Goal: Task Accomplishment & Management: Complete application form

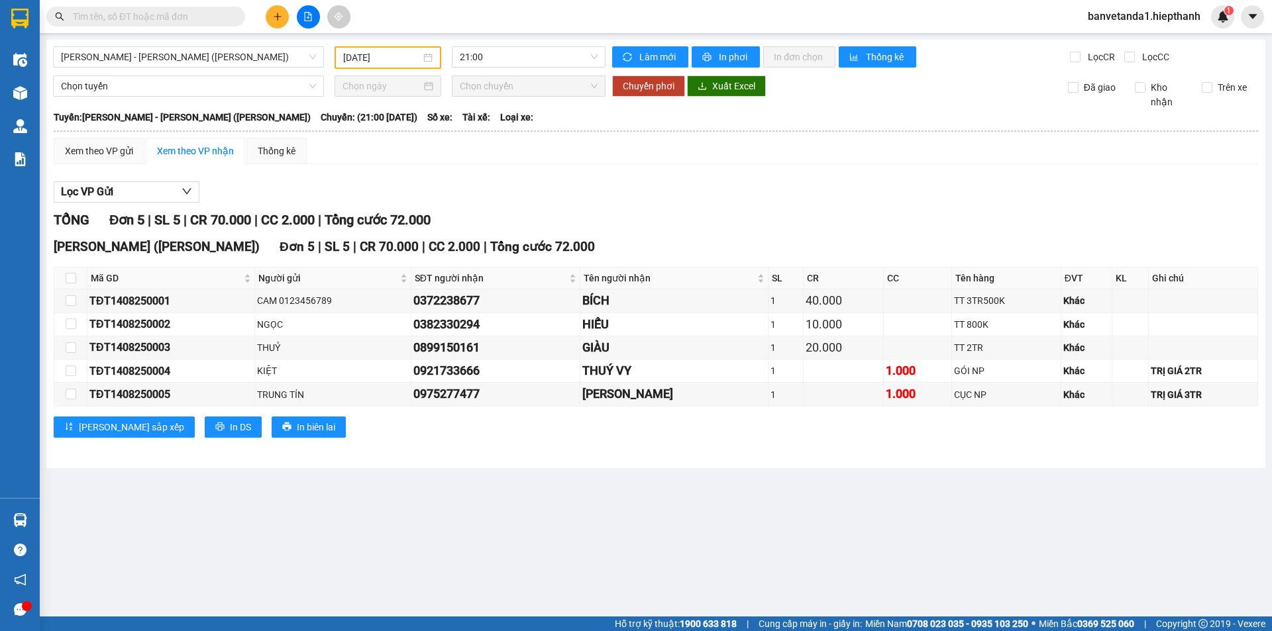
click at [205, 11] on input "text" at bounding box center [151, 16] width 156 height 15
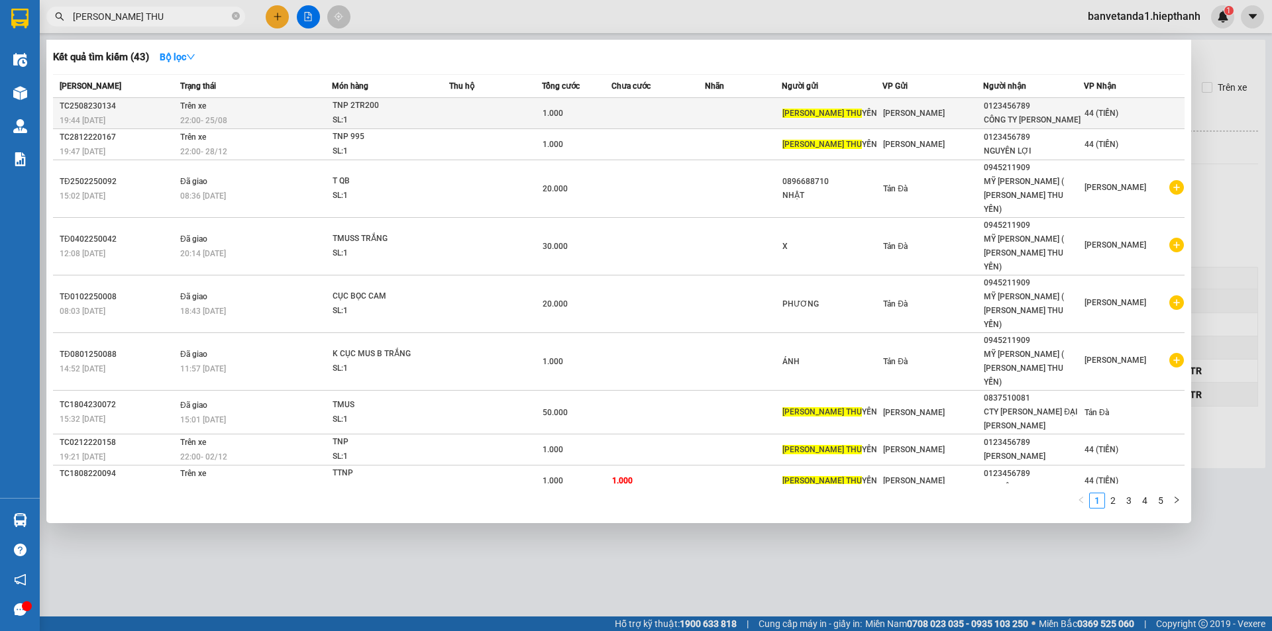
type input "[PERSON_NAME] THU"
click at [710, 116] on td at bounding box center [744, 113] width 78 height 31
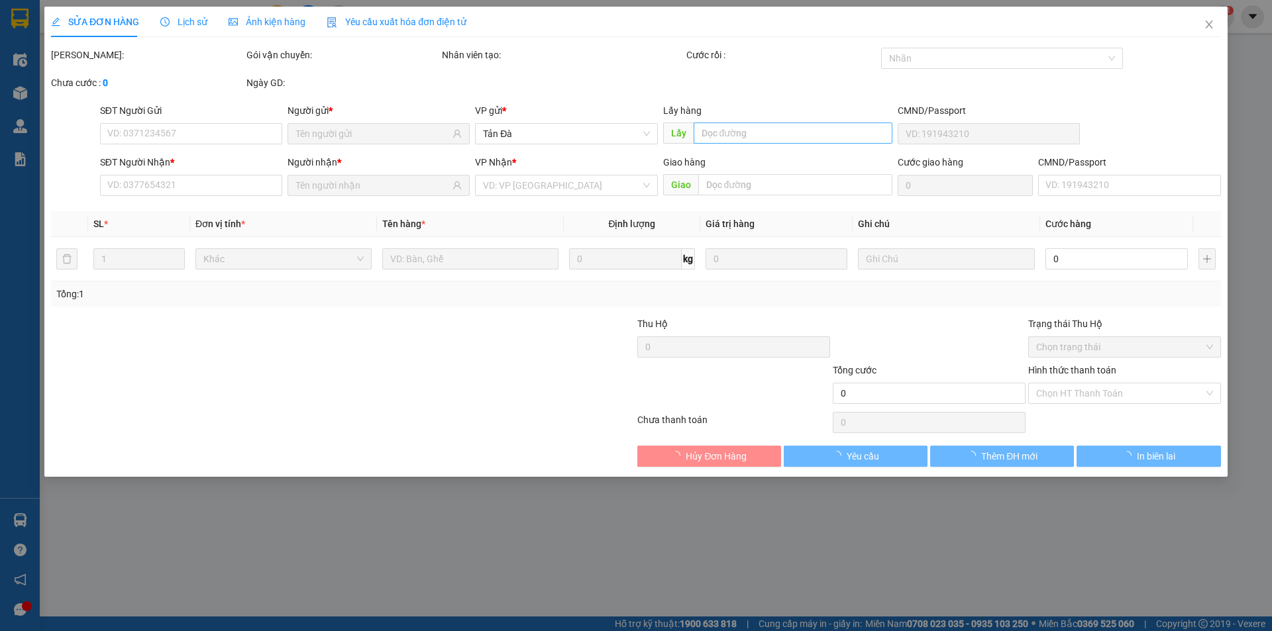
type input "[PERSON_NAME] THU YẾN"
type input "0123456789"
type input "CÔNG TY [PERSON_NAME]"
type input "1.000"
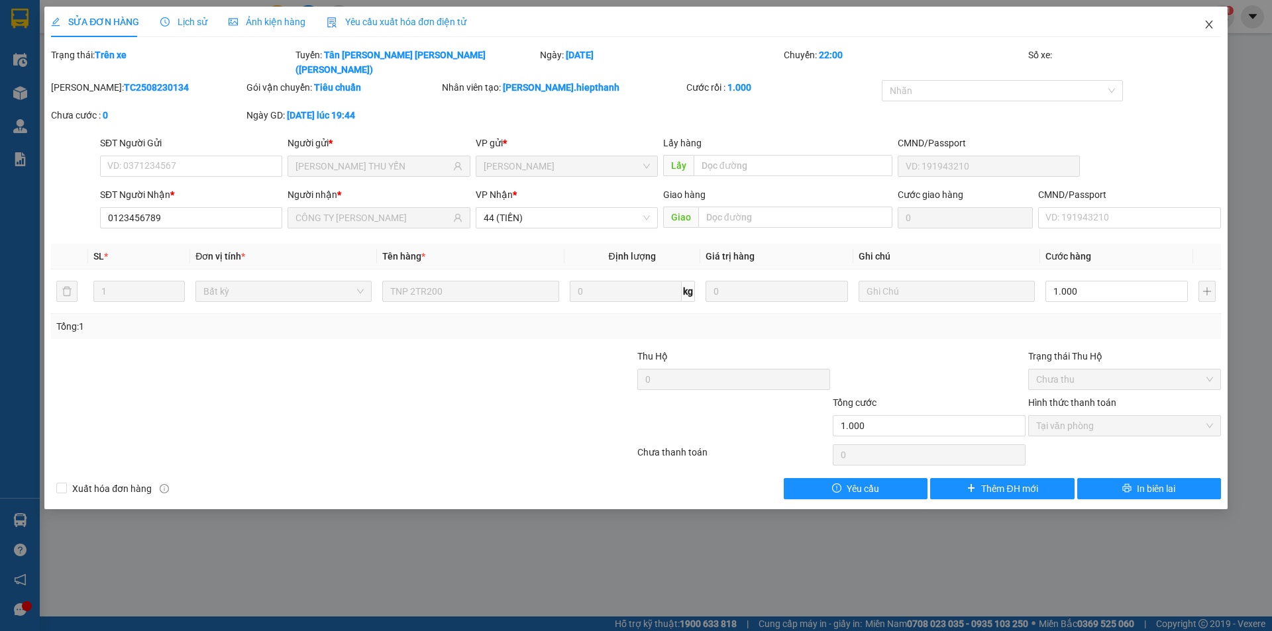
click at [1210, 24] on icon "close" at bounding box center [1208, 25] width 7 height 8
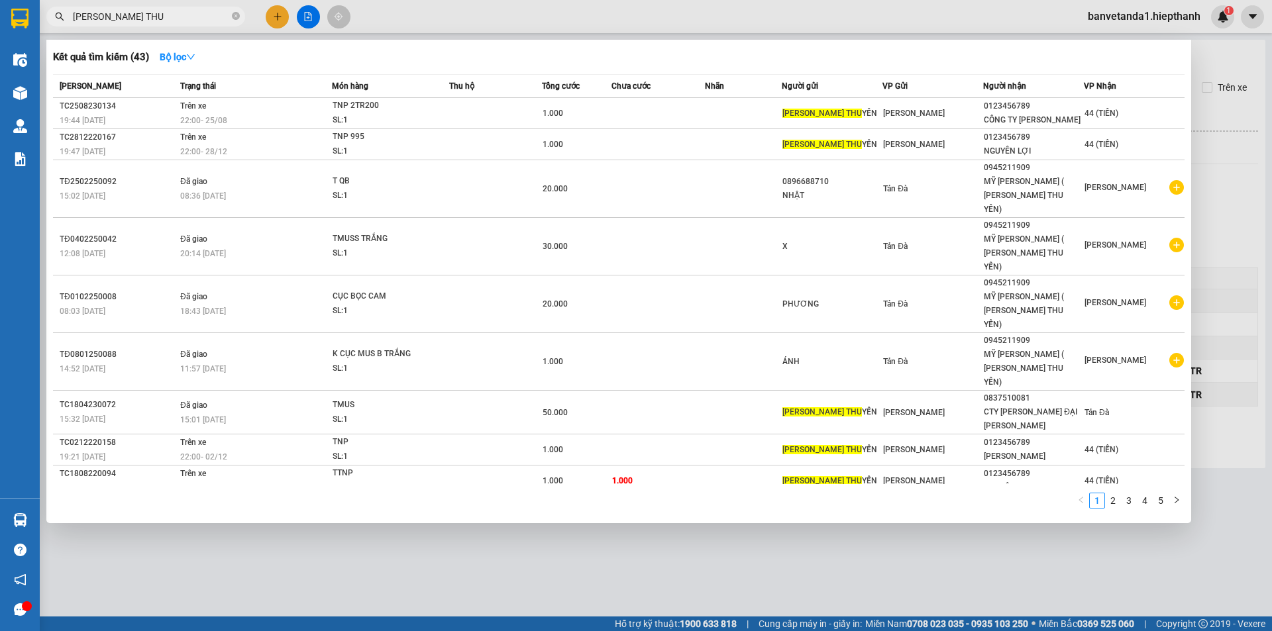
click at [201, 15] on input "[PERSON_NAME] THU" at bounding box center [151, 16] width 156 height 15
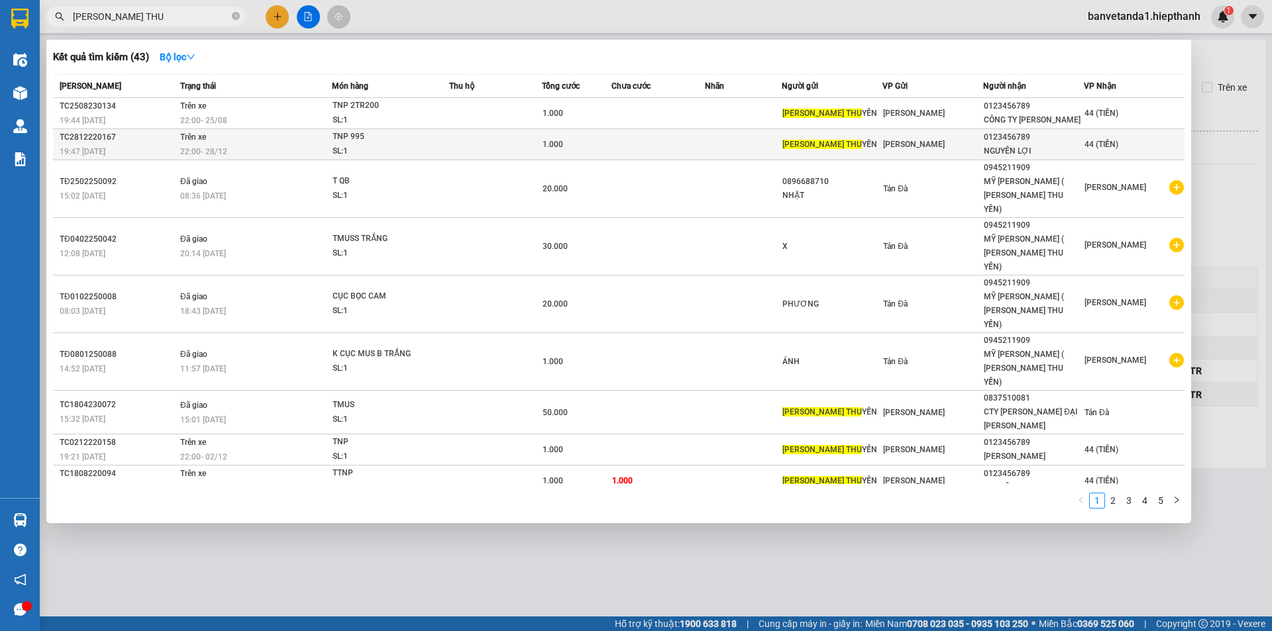
click at [943, 147] on div "[PERSON_NAME]" at bounding box center [932, 144] width 99 height 15
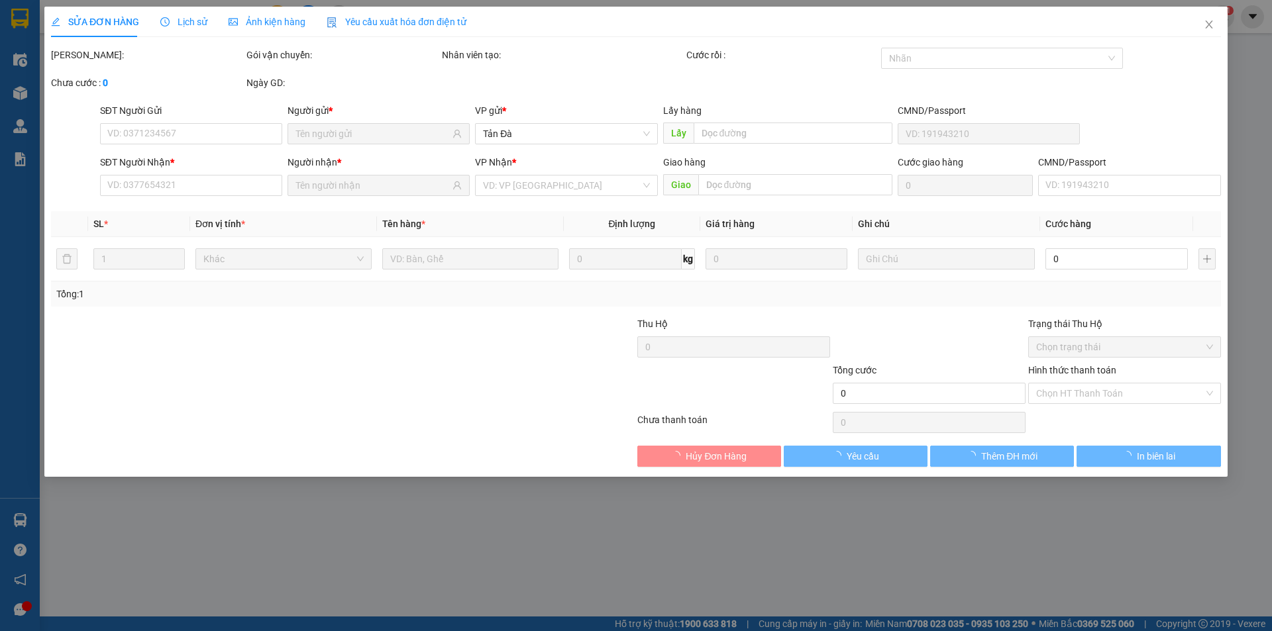
type input "[PERSON_NAME] THU YẾN"
type input "0123456789"
type input "NGUYÊN LỢI"
type input "1.000"
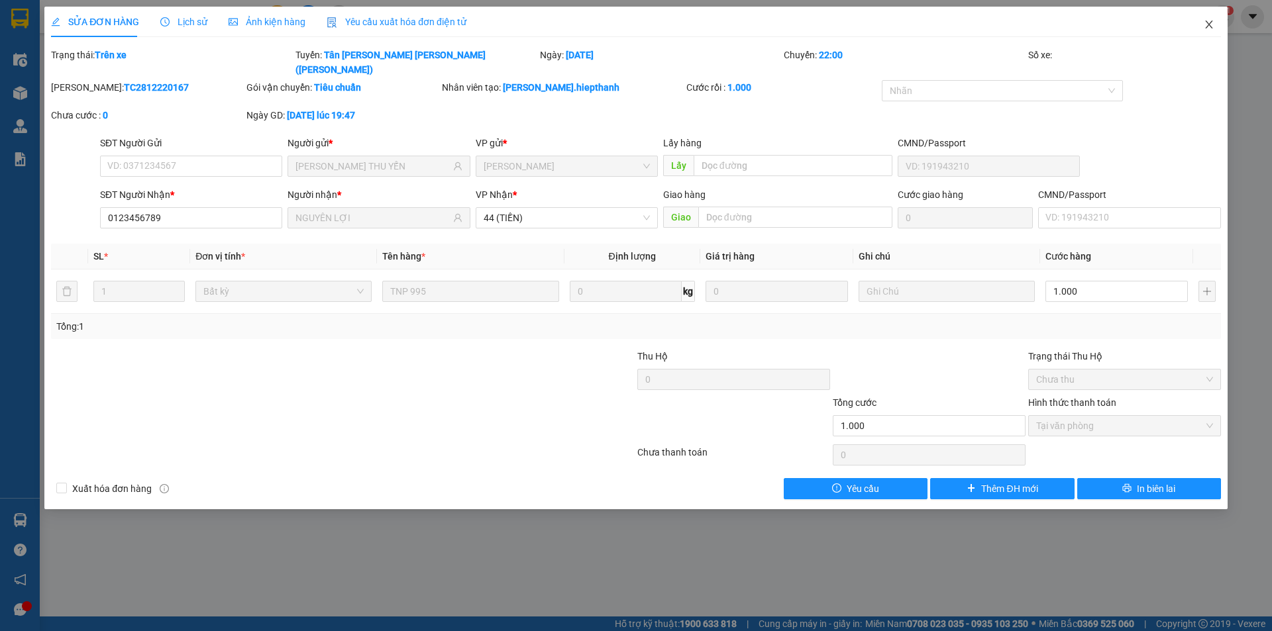
click at [1219, 21] on span "Close" at bounding box center [1209, 25] width 37 height 37
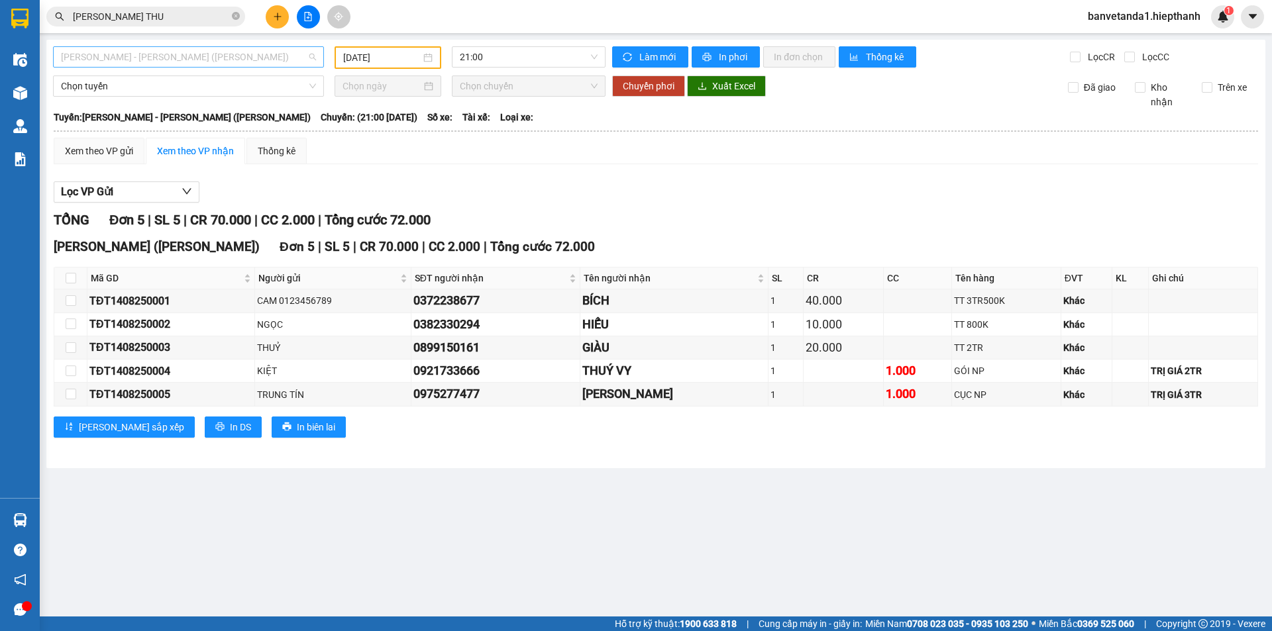
click at [255, 61] on span "[PERSON_NAME] - [PERSON_NAME] ([PERSON_NAME])" at bounding box center [188, 57] width 255 height 20
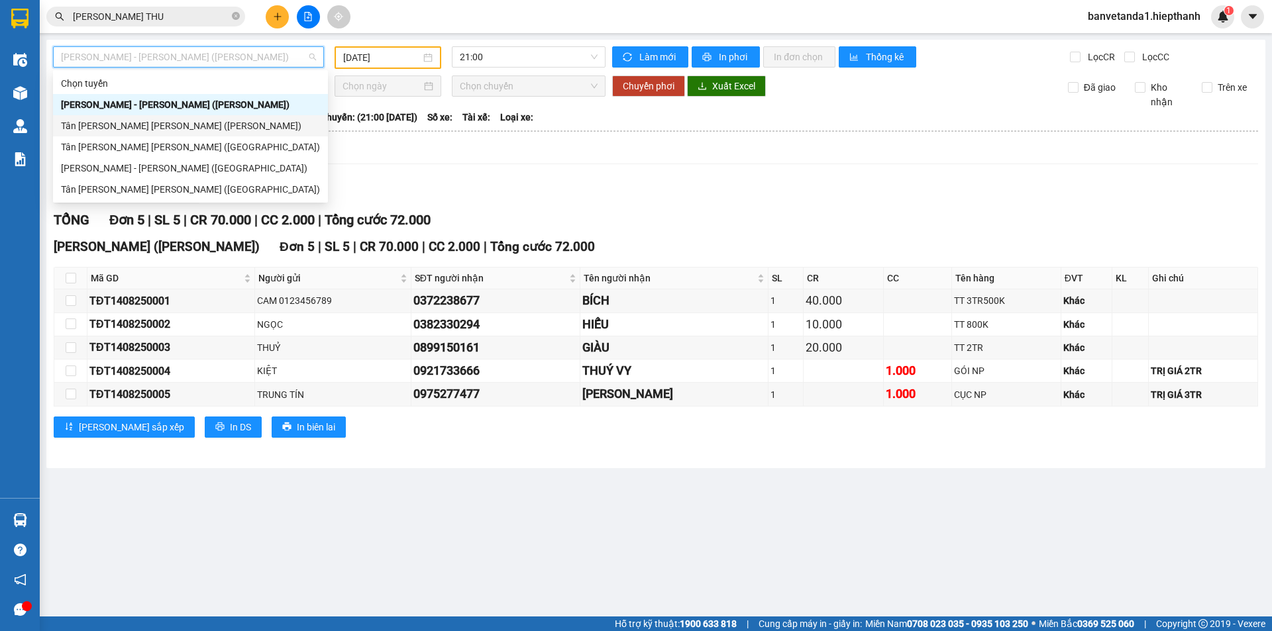
click at [115, 129] on div "Tân [PERSON_NAME] [PERSON_NAME] ([PERSON_NAME])" at bounding box center [190, 126] width 259 height 15
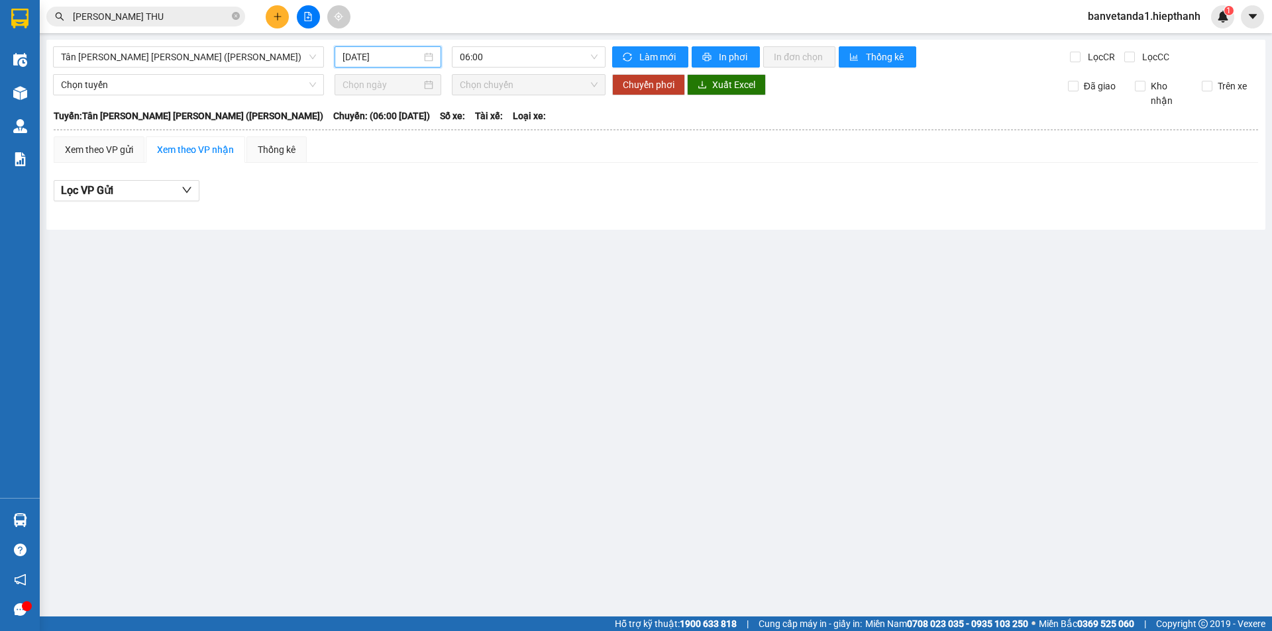
click at [368, 52] on input "[DATE]" at bounding box center [382, 57] width 79 height 15
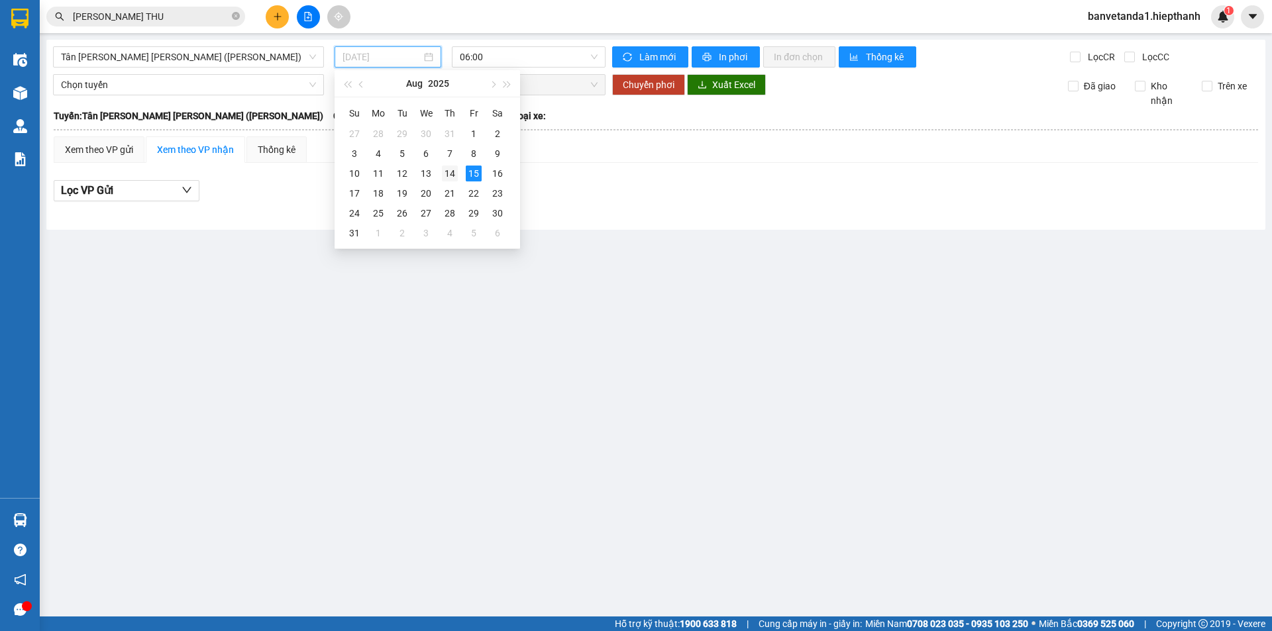
click at [449, 173] on div "14" at bounding box center [450, 174] width 16 height 16
type input "[DATE]"
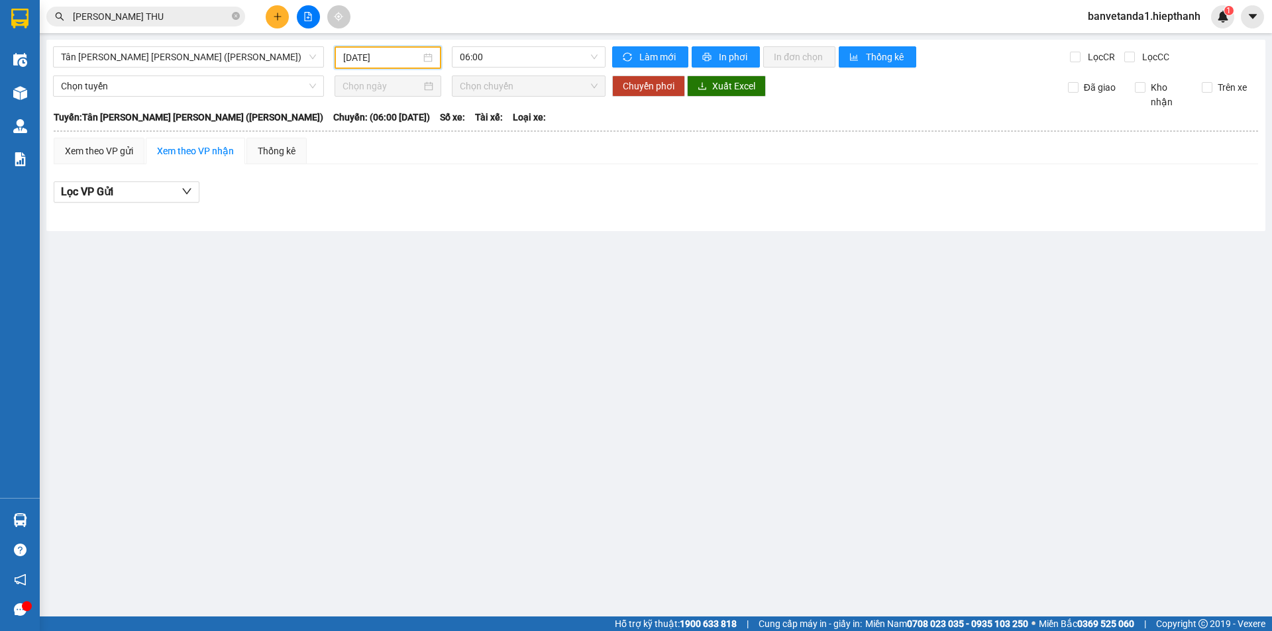
drag, startPoint x: 484, startPoint y: 58, endPoint x: 486, endPoint y: 68, distance: 10.1
click at [484, 58] on span "06:00" at bounding box center [529, 57] width 138 height 20
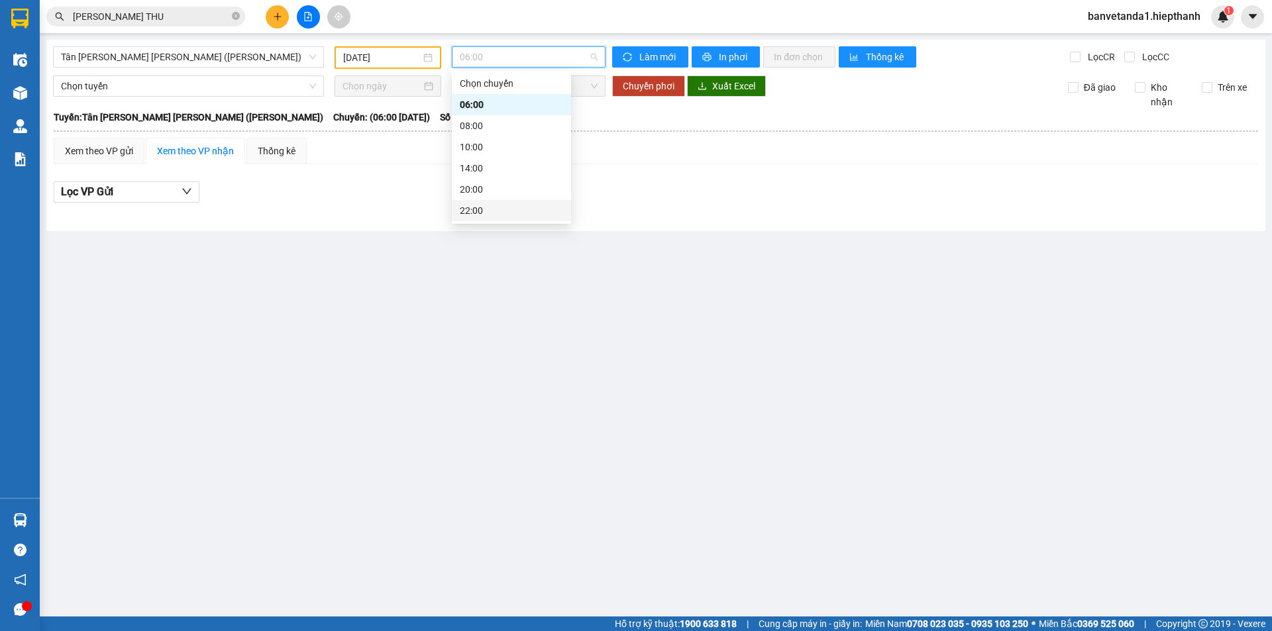
click at [480, 216] on div "22:00" at bounding box center [511, 210] width 103 height 15
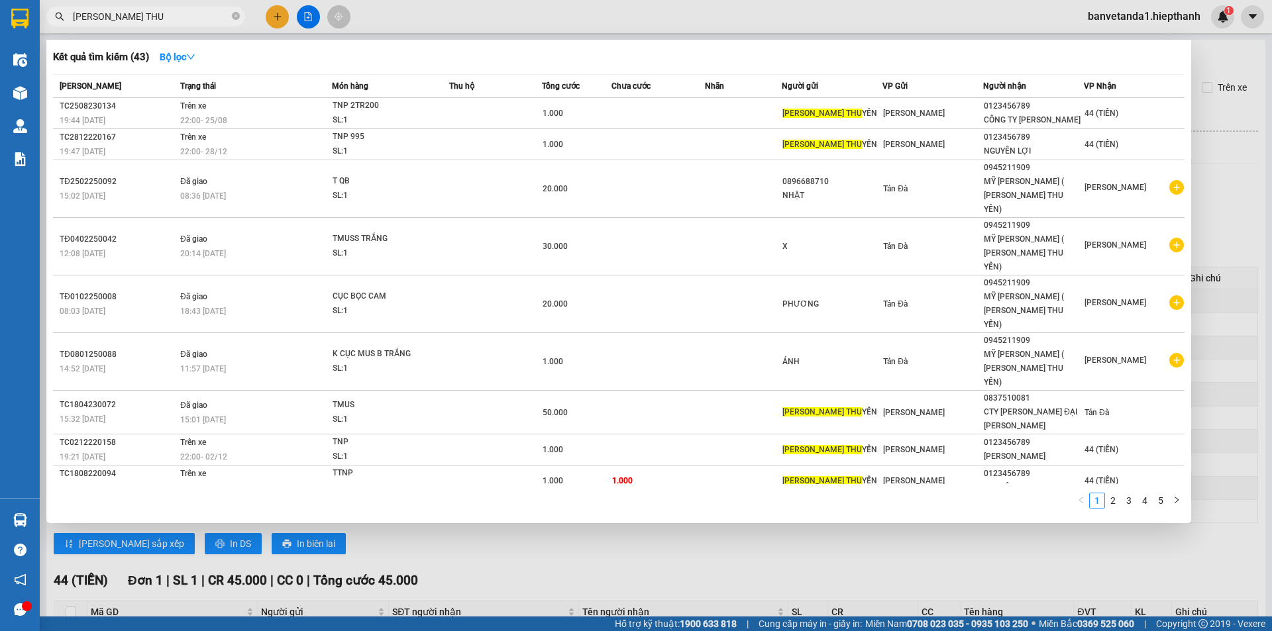
drag, startPoint x: 139, startPoint y: 19, endPoint x: 124, endPoint y: 15, distance: 15.9
click at [124, 15] on input "[PERSON_NAME] THU" at bounding box center [151, 16] width 156 height 15
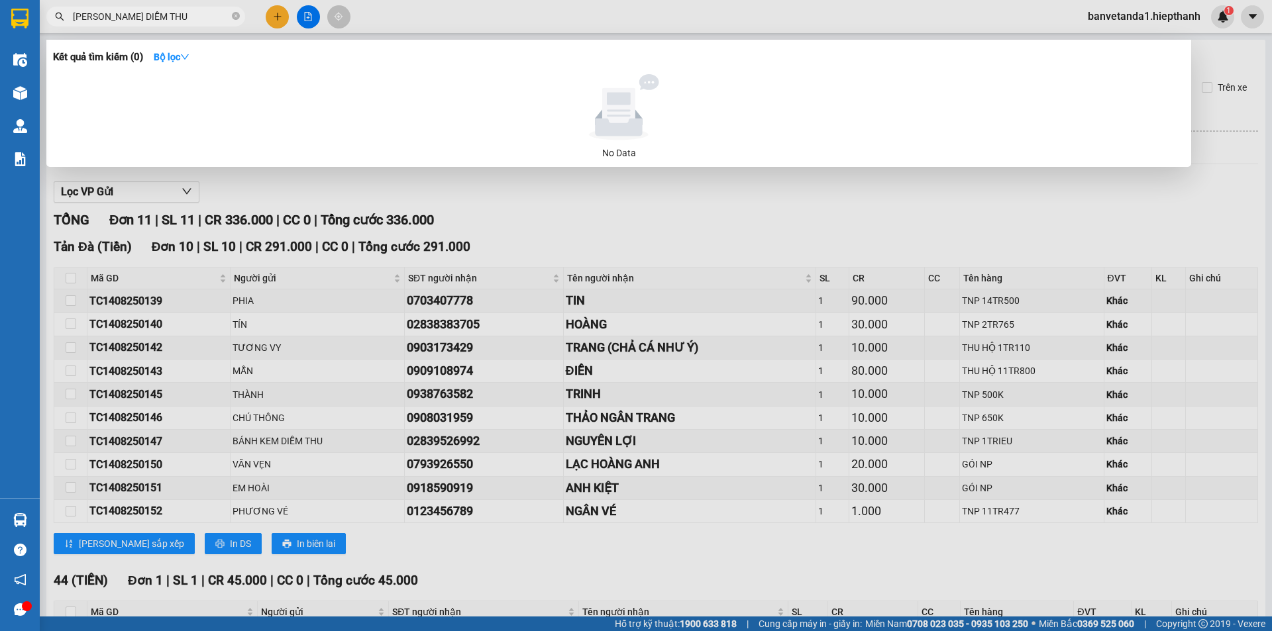
drag, startPoint x: 122, startPoint y: 13, endPoint x: 67, endPoint y: 5, distance: 55.6
click at [68, 5] on div "Kết quả [PERSON_NAME] ( 0 ) Bộ lọc No Data [PERSON_NAME] DIỄM THU" at bounding box center [129, 16] width 258 height 23
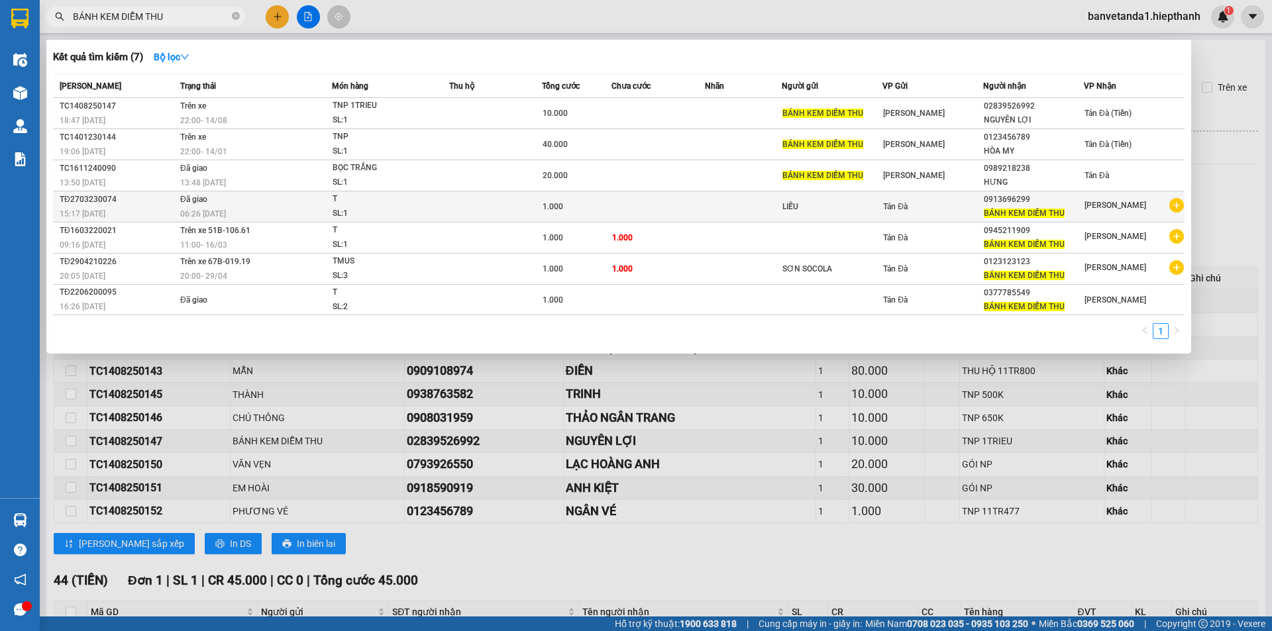
type input "BÁNH KEM DIỄM THU"
click at [881, 209] on div "LIỄU" at bounding box center [832, 207] width 99 height 14
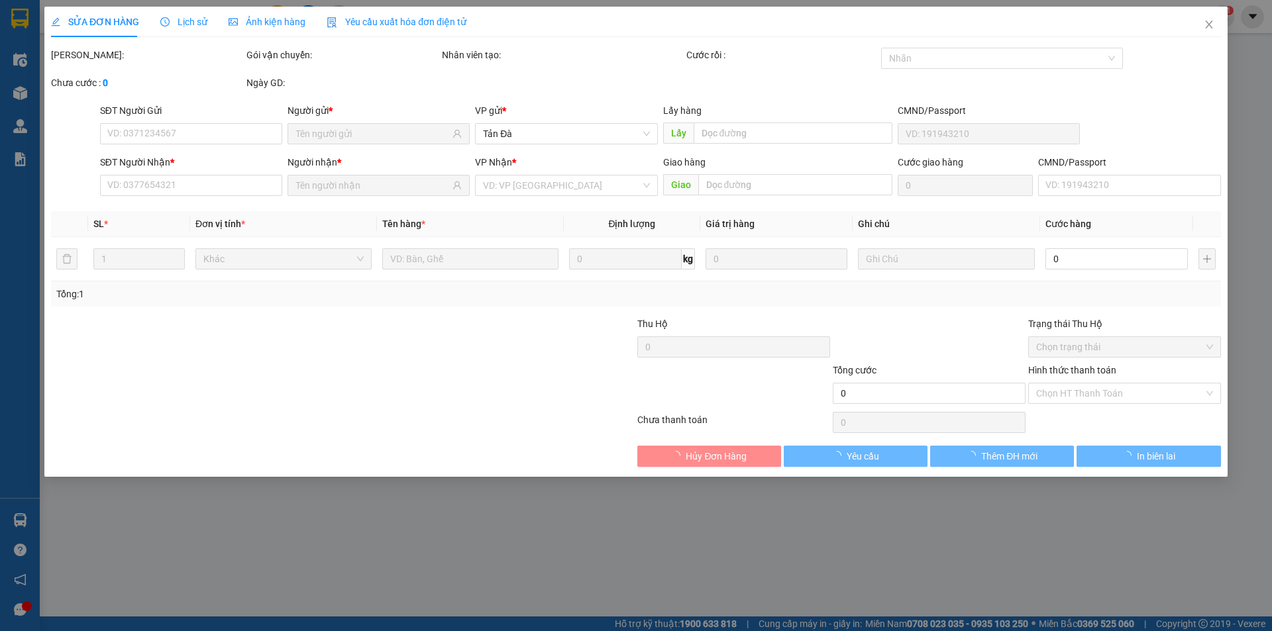
type input "0913696299"
type input "1.000"
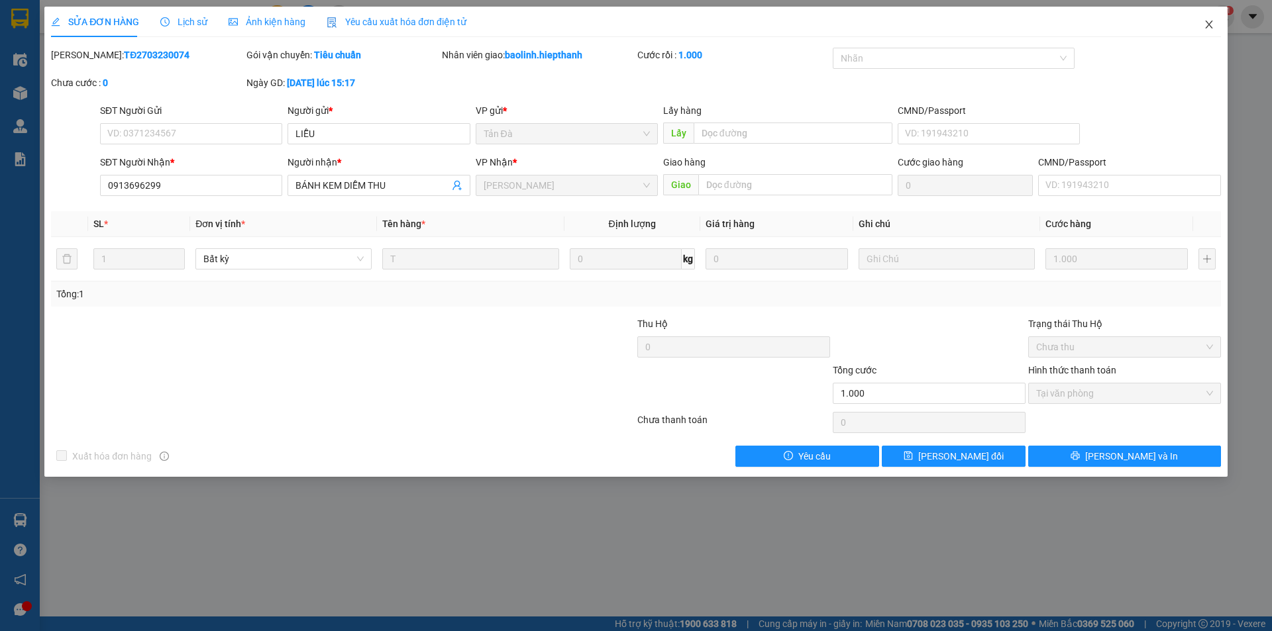
click at [1210, 18] on span "Close" at bounding box center [1209, 25] width 37 height 37
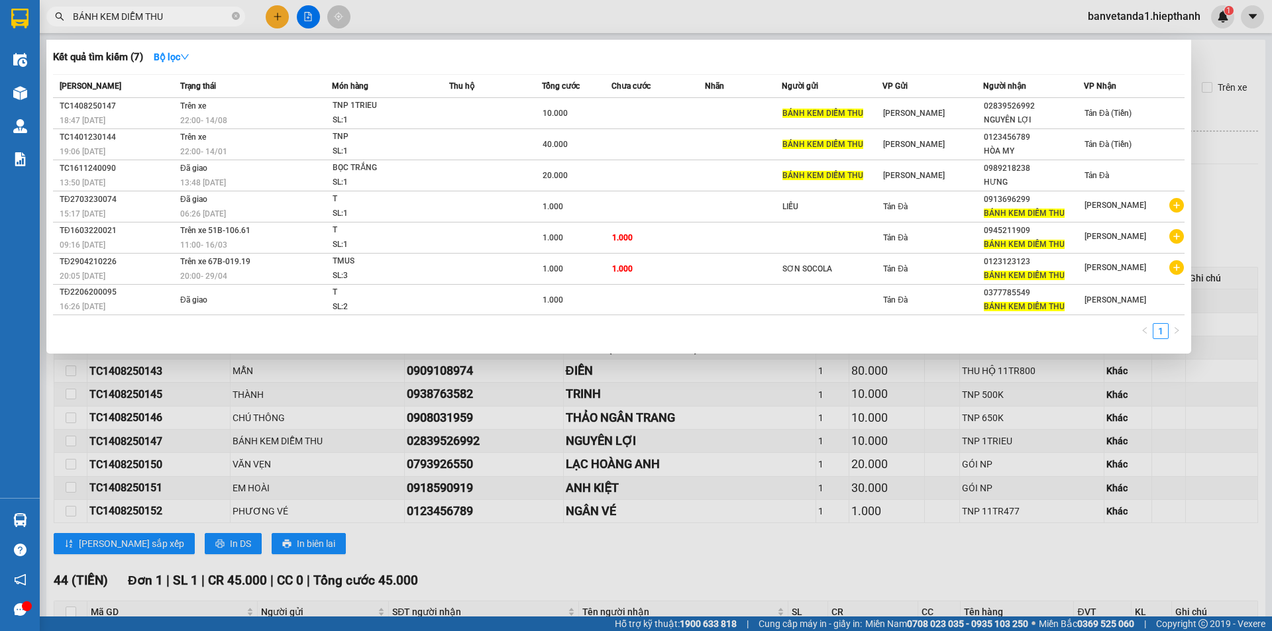
drag, startPoint x: 182, startPoint y: 17, endPoint x: 64, endPoint y: 19, distance: 118.0
click at [64, 19] on div "BÁNH KEM DIỄM THU" at bounding box center [129, 17] width 258 height 20
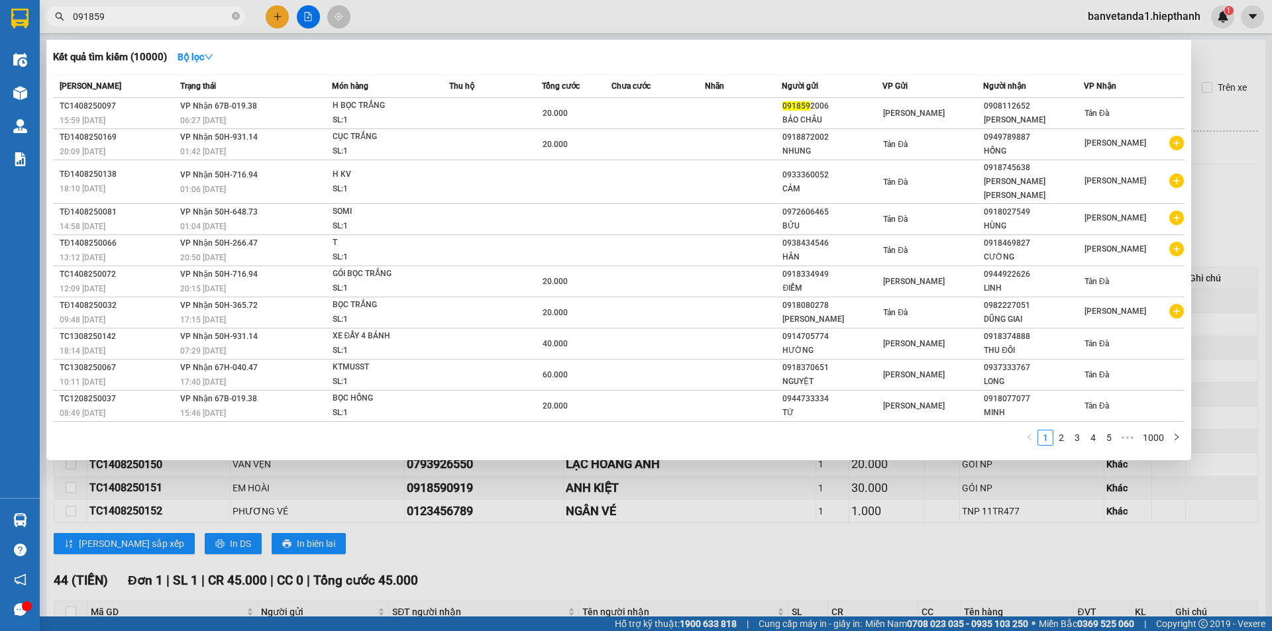
type input "0918590"
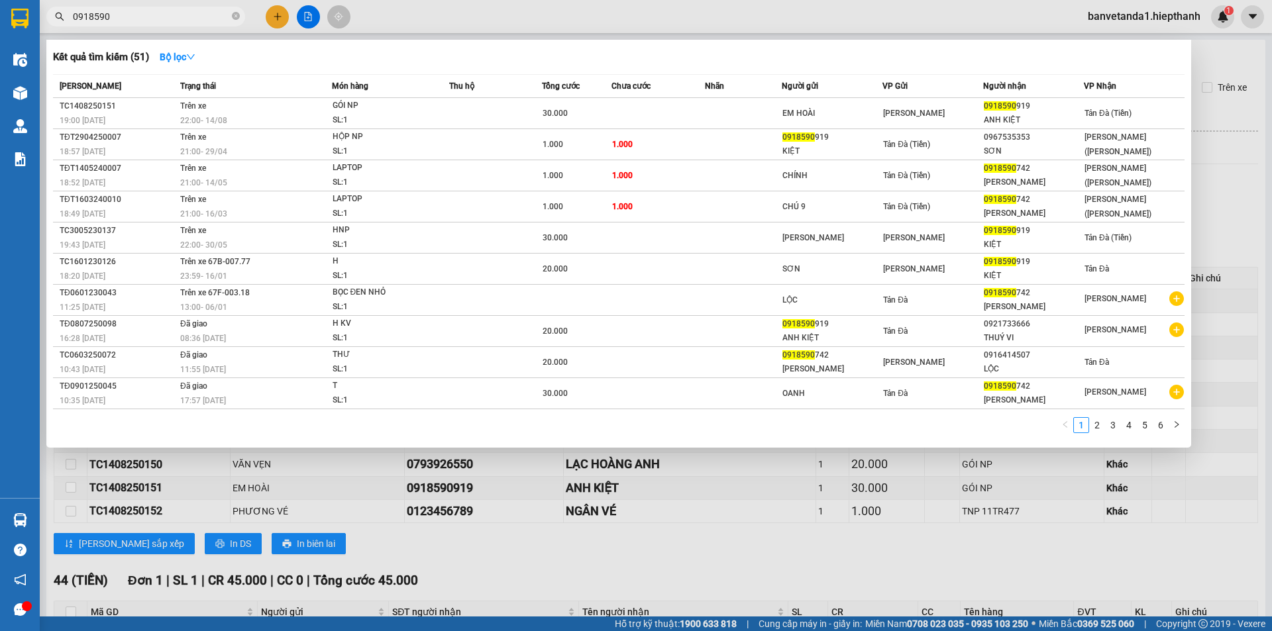
drag, startPoint x: 217, startPoint y: 14, endPoint x: 57, endPoint y: 1, distance: 160.8
click at [57, 5] on div "Kết quả [PERSON_NAME] ( 51 ) Bộ lọc Mã ĐH Trạng thái Món hàng Thu hộ Tổng [PERS…" at bounding box center [129, 16] width 258 height 23
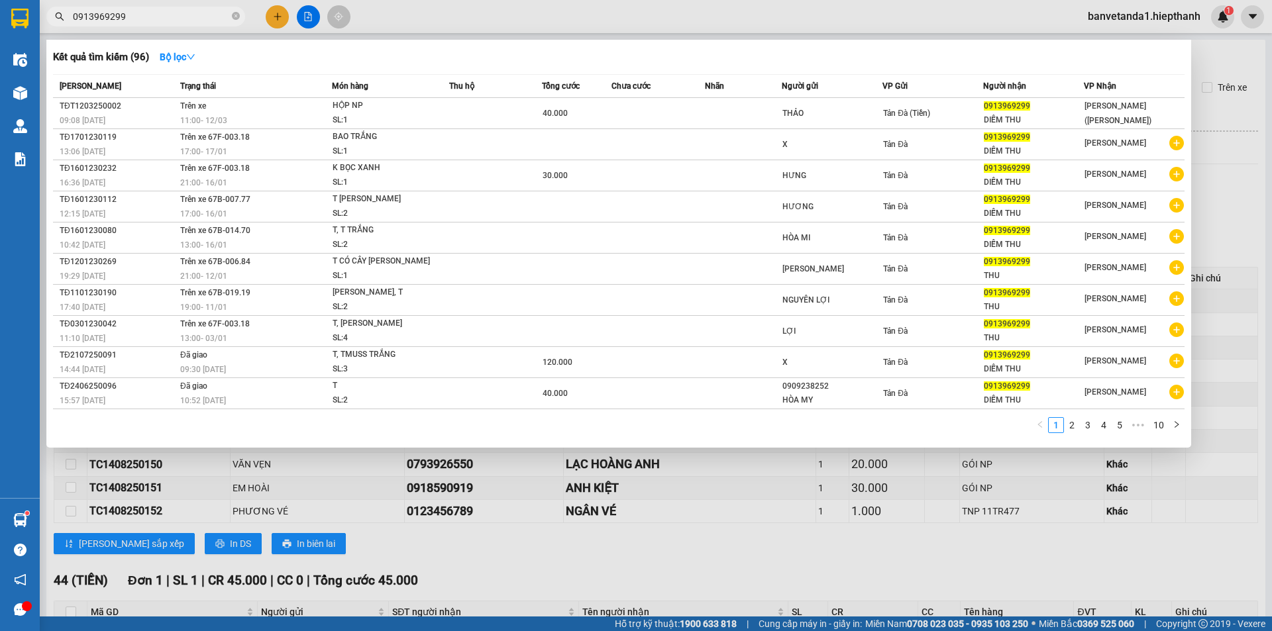
type input "0913969299"
click at [239, 15] on icon "close-circle" at bounding box center [236, 16] width 8 height 8
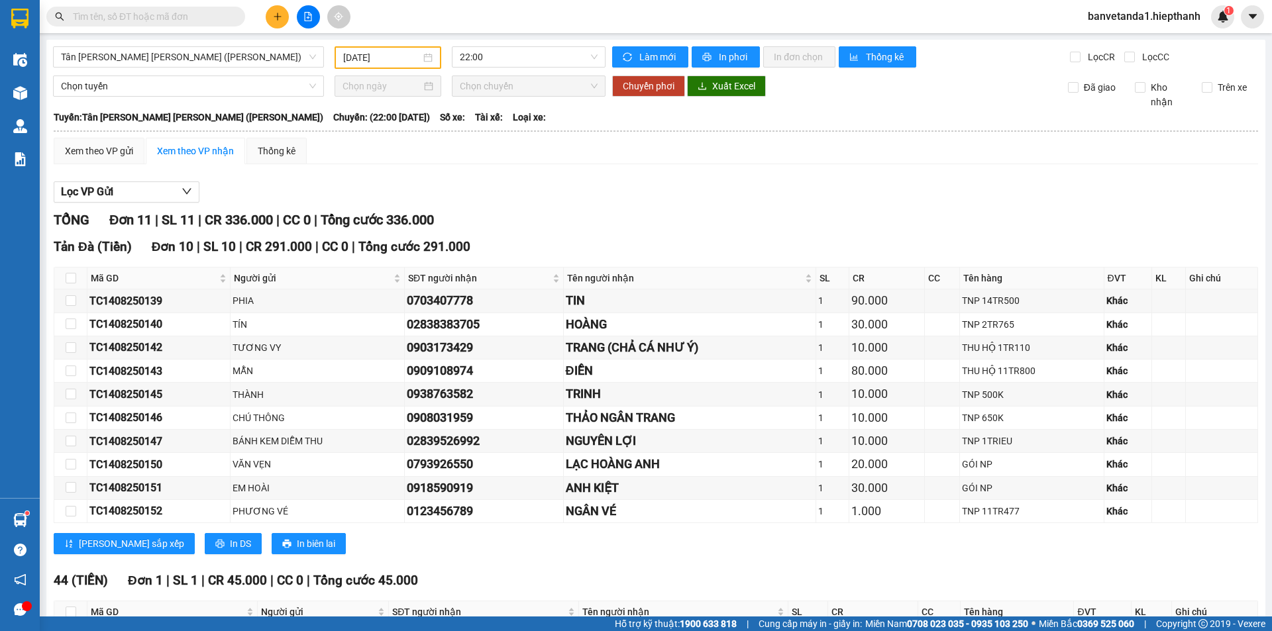
click at [362, 50] on div "[DATE]" at bounding box center [388, 57] width 107 height 23
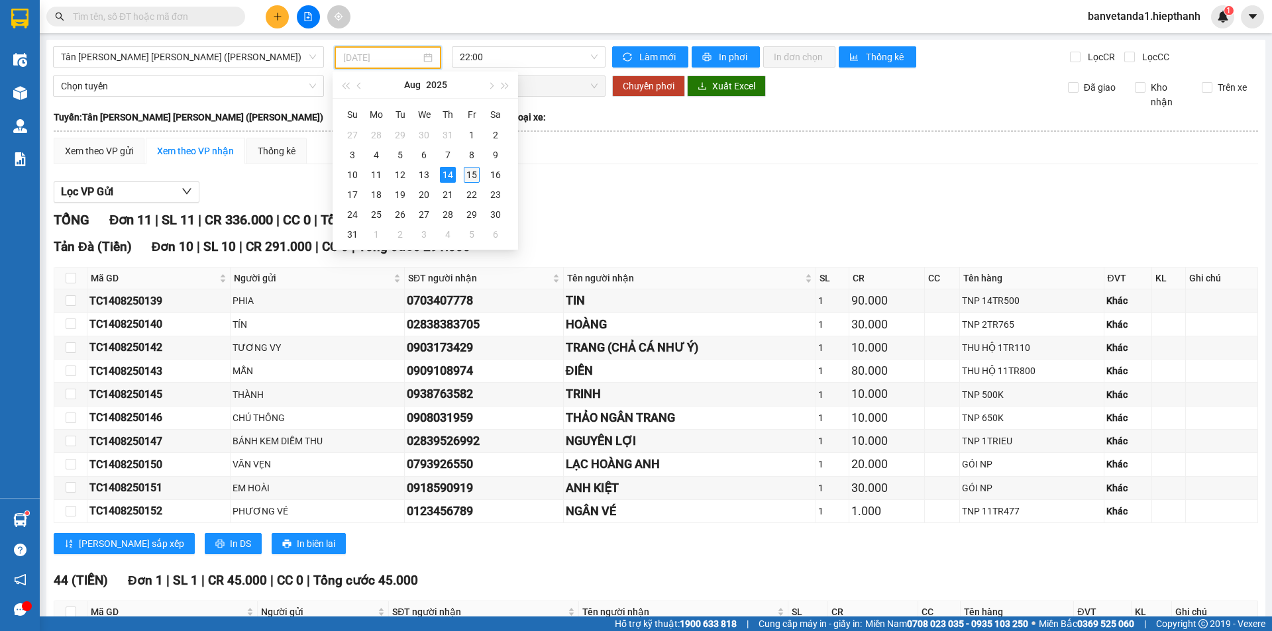
click at [475, 180] on div "15" at bounding box center [472, 175] width 16 height 16
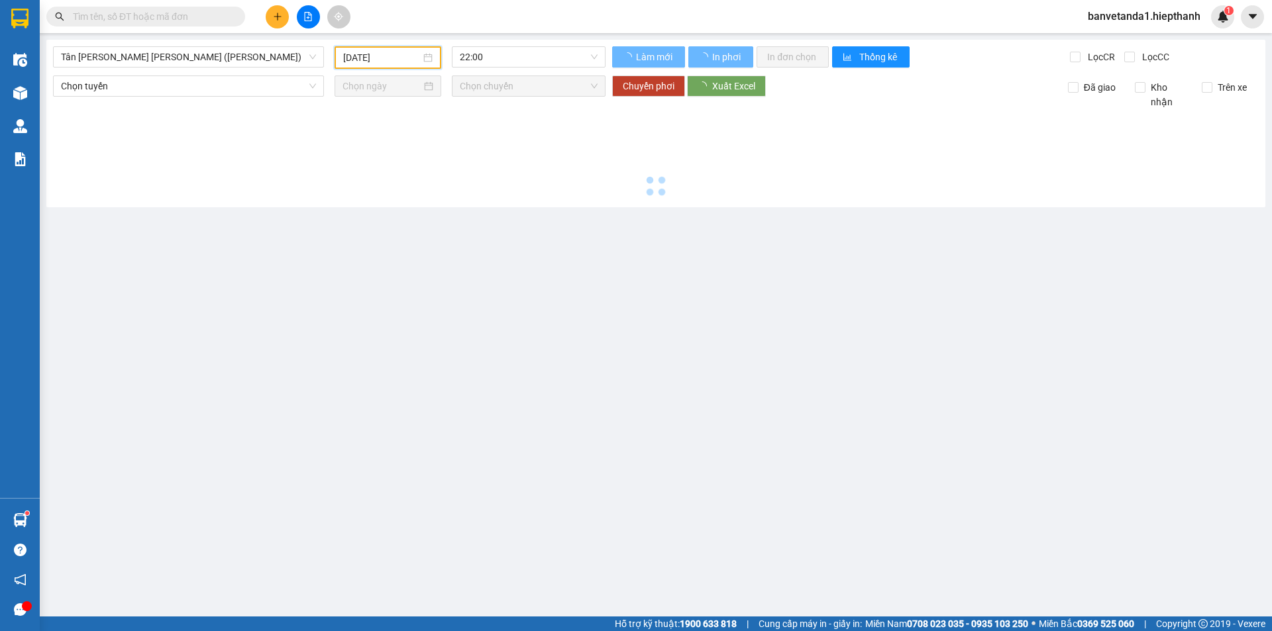
type input "[DATE]"
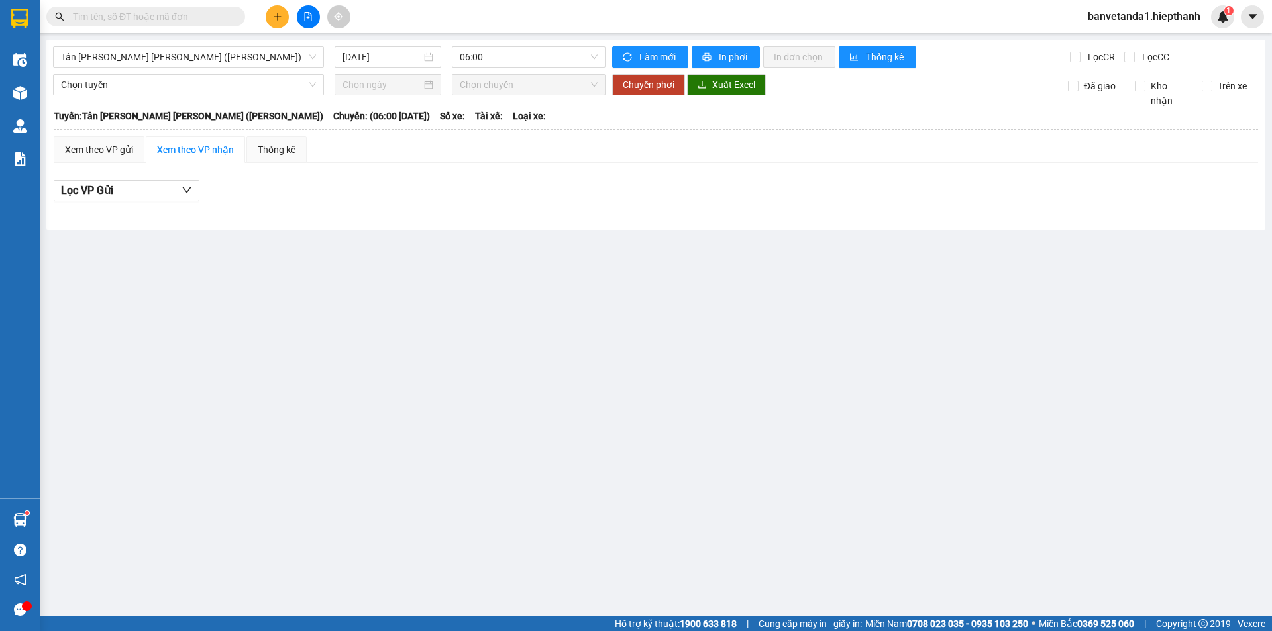
click at [274, 15] on icon "plus" at bounding box center [277, 16] width 9 height 9
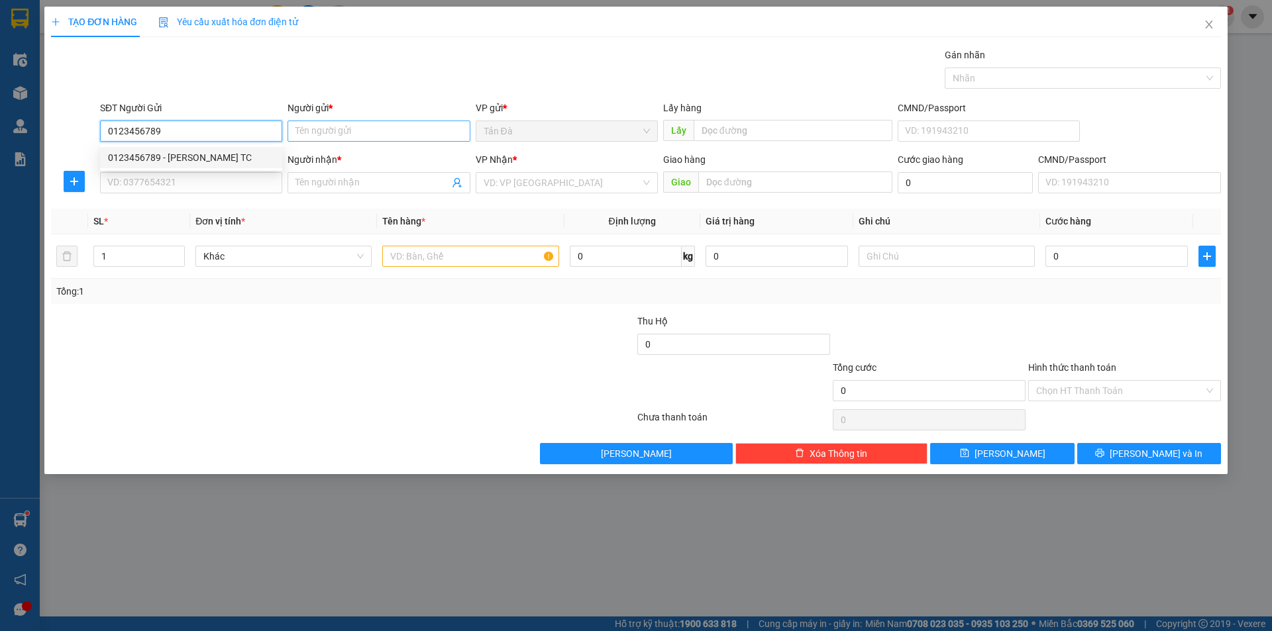
type input "0123456789"
click at [325, 132] on input "Người gửi *" at bounding box center [379, 131] width 182 height 21
type input "THUẬN"
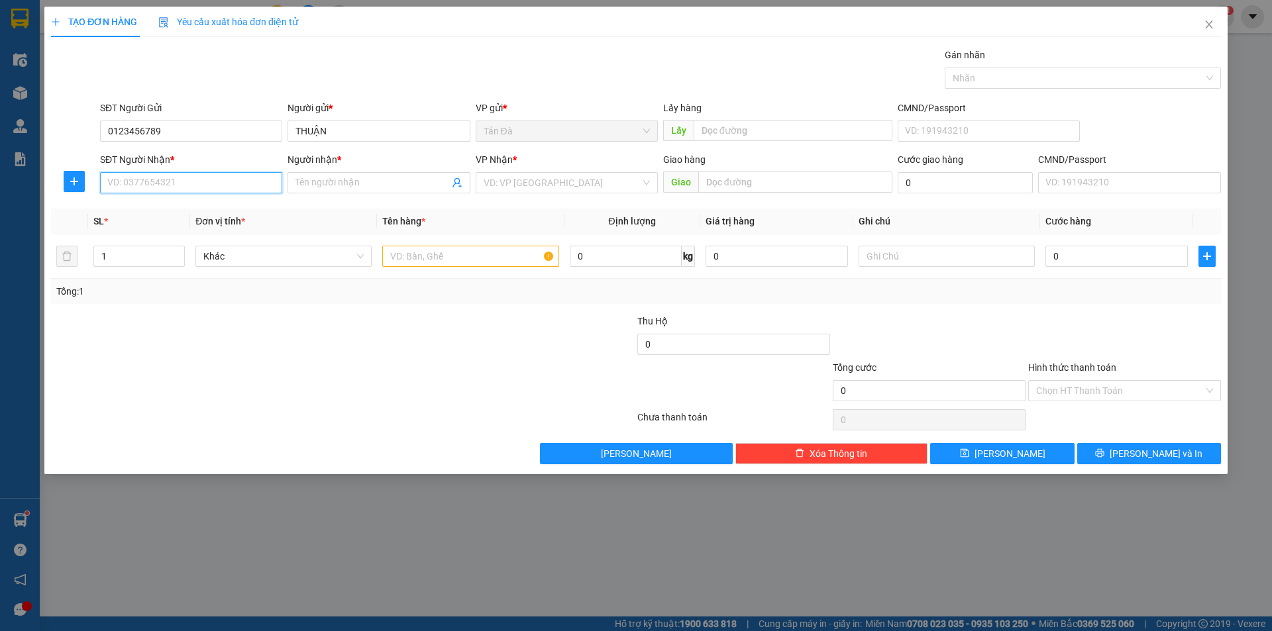
click at [240, 180] on input "SĐT Người Nhận *" at bounding box center [191, 182] width 182 height 21
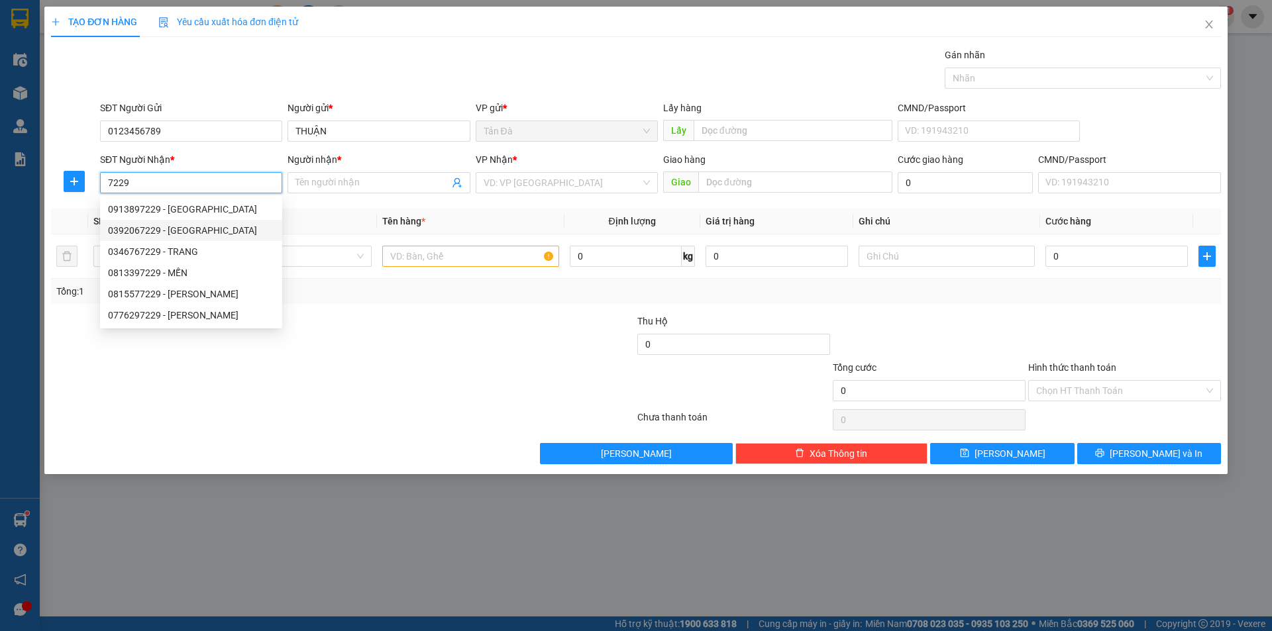
click at [209, 232] on div "0392067229 - [GEOGRAPHIC_DATA]" at bounding box center [191, 230] width 166 height 15
type input "0392067229"
type input "ĐỨC"
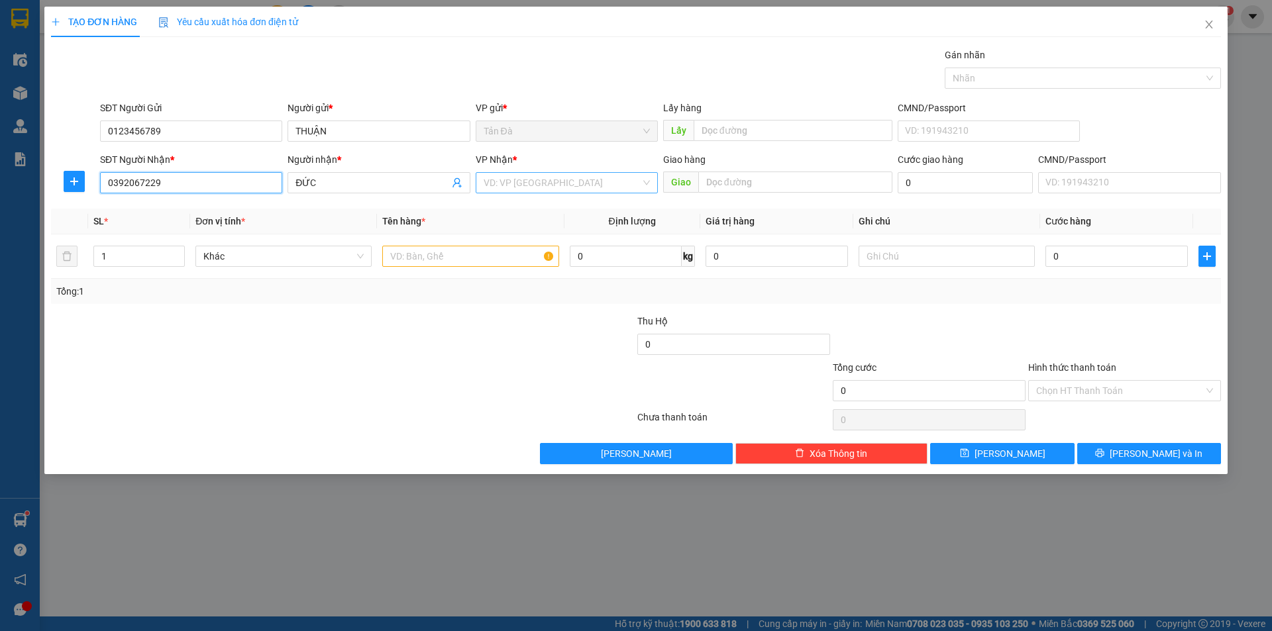
type input "0392067229"
drag, startPoint x: 581, startPoint y: 174, endPoint x: 565, endPoint y: 191, distance: 23.9
click at [576, 182] on input "search" at bounding box center [562, 183] width 157 height 20
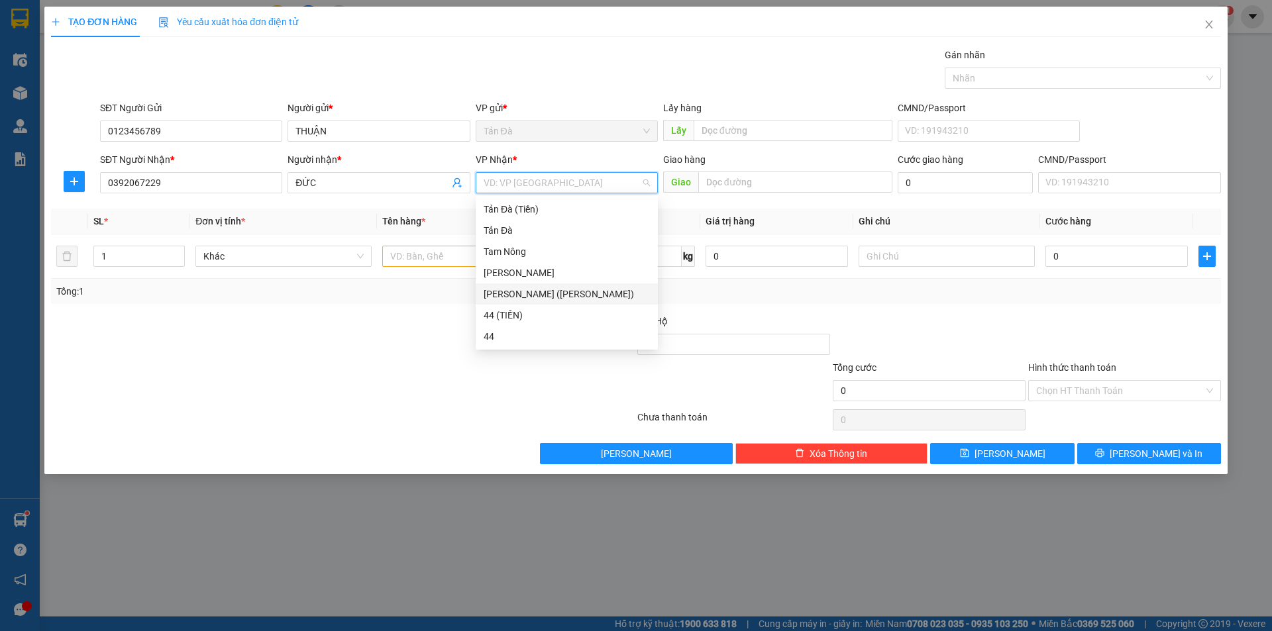
click at [504, 296] on div "[PERSON_NAME] ([PERSON_NAME])" at bounding box center [567, 294] width 166 height 15
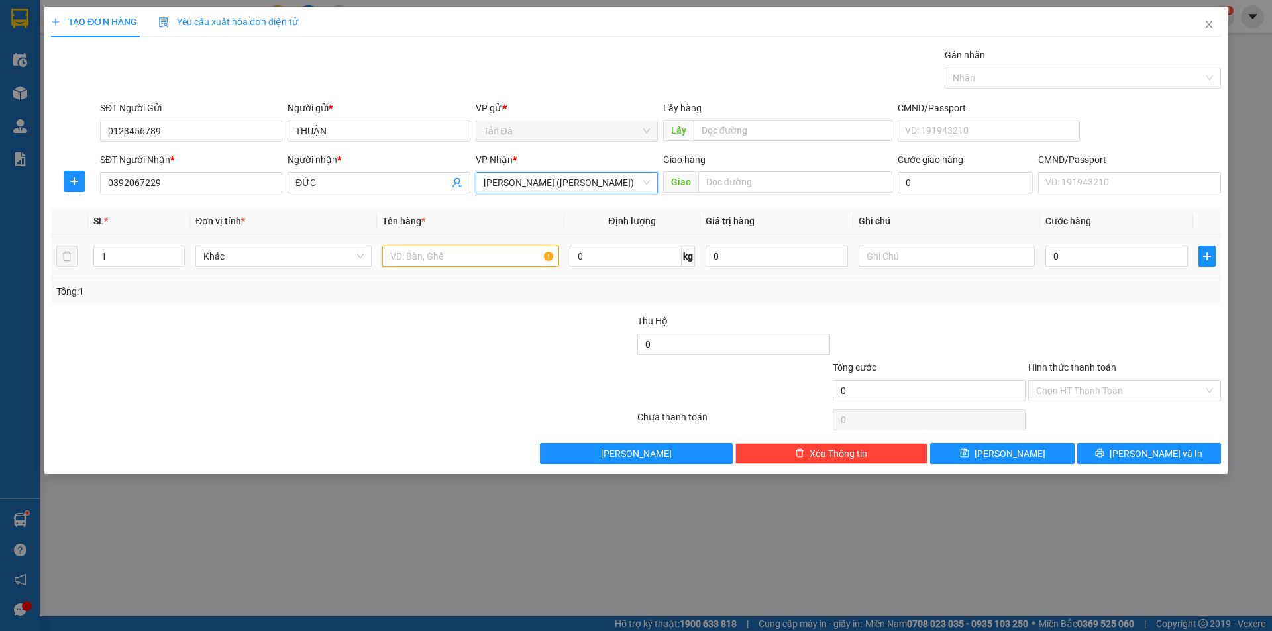
click at [459, 248] on input "text" at bounding box center [470, 256] width 176 height 21
type input "TT 3TR500K"
click at [1103, 256] on input "0" at bounding box center [1117, 256] width 142 height 21
type input "4"
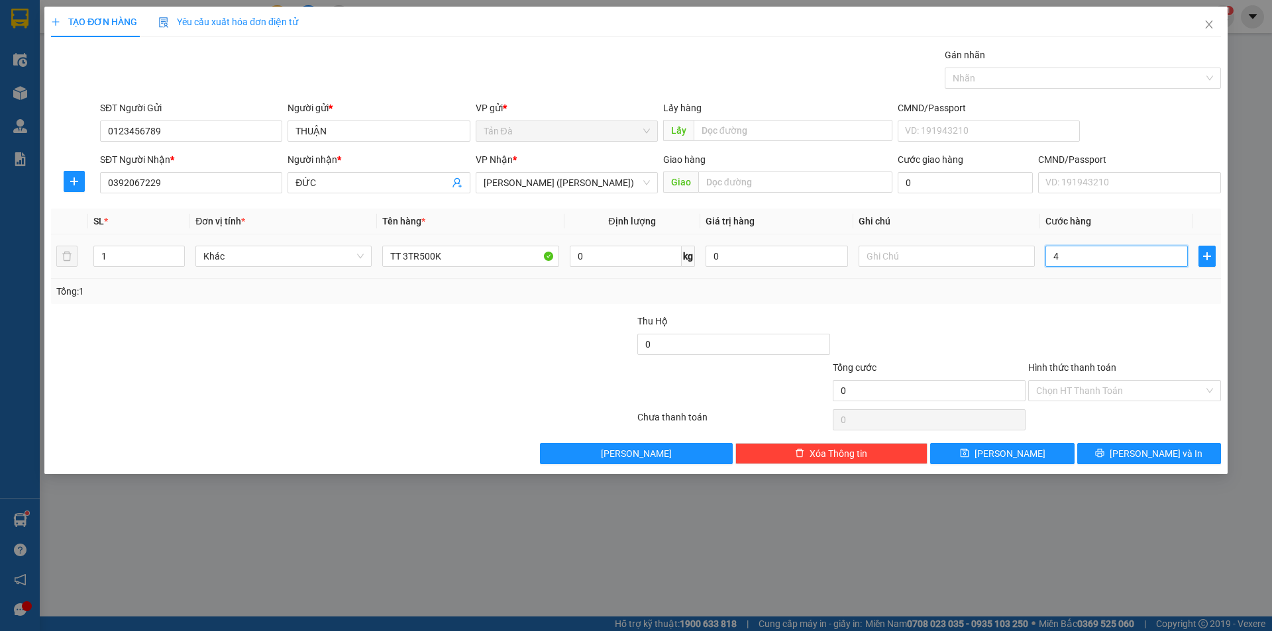
type input "4"
type input "40"
type input "40.000"
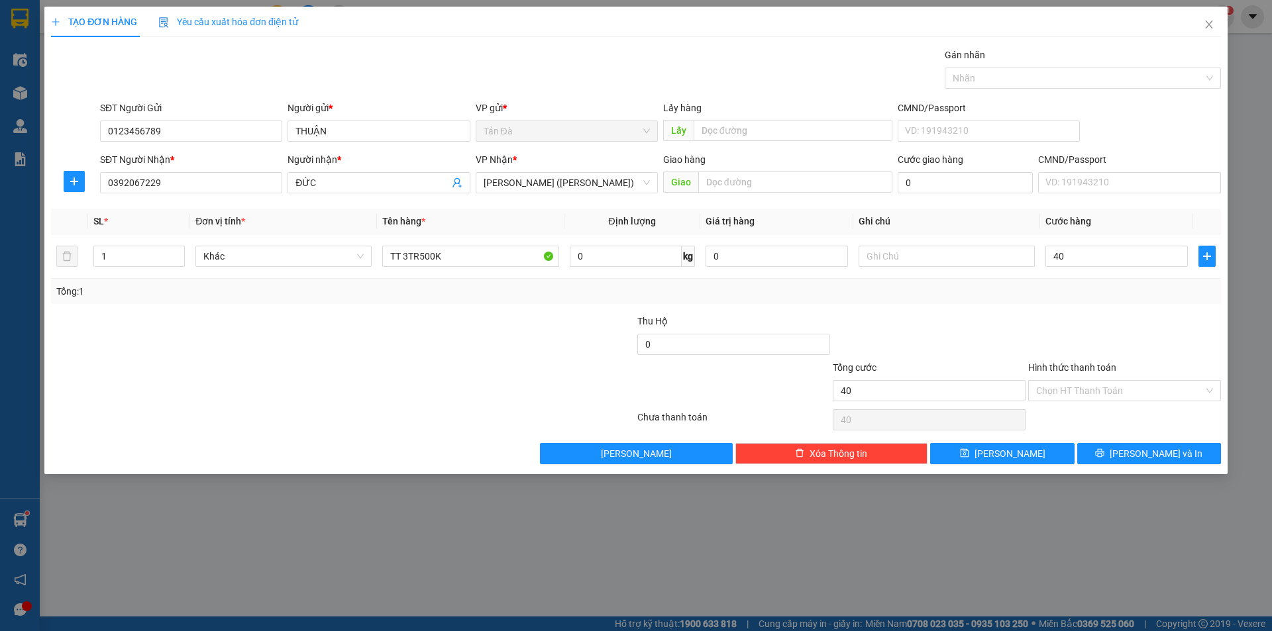
type input "40.000"
click at [1073, 334] on div at bounding box center [1124, 337] width 195 height 46
click at [1066, 392] on input "Hình thức thanh toán" at bounding box center [1120, 391] width 168 height 20
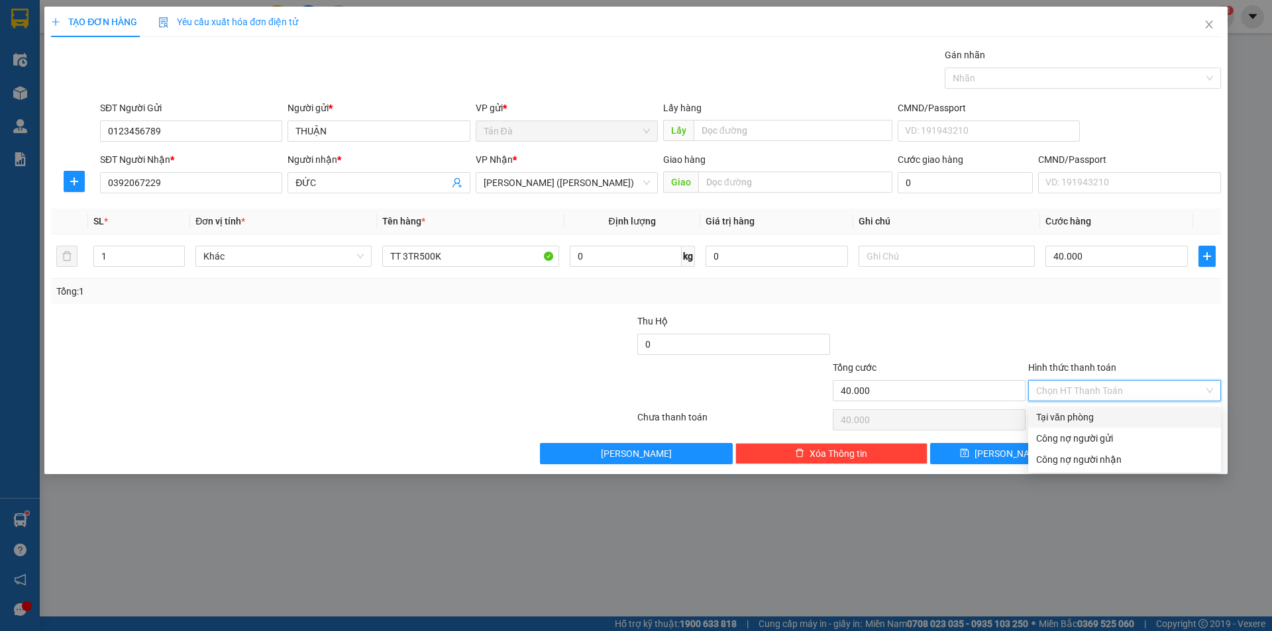
click at [1067, 418] on div "Tại văn phòng" at bounding box center [1124, 417] width 177 height 15
type input "0"
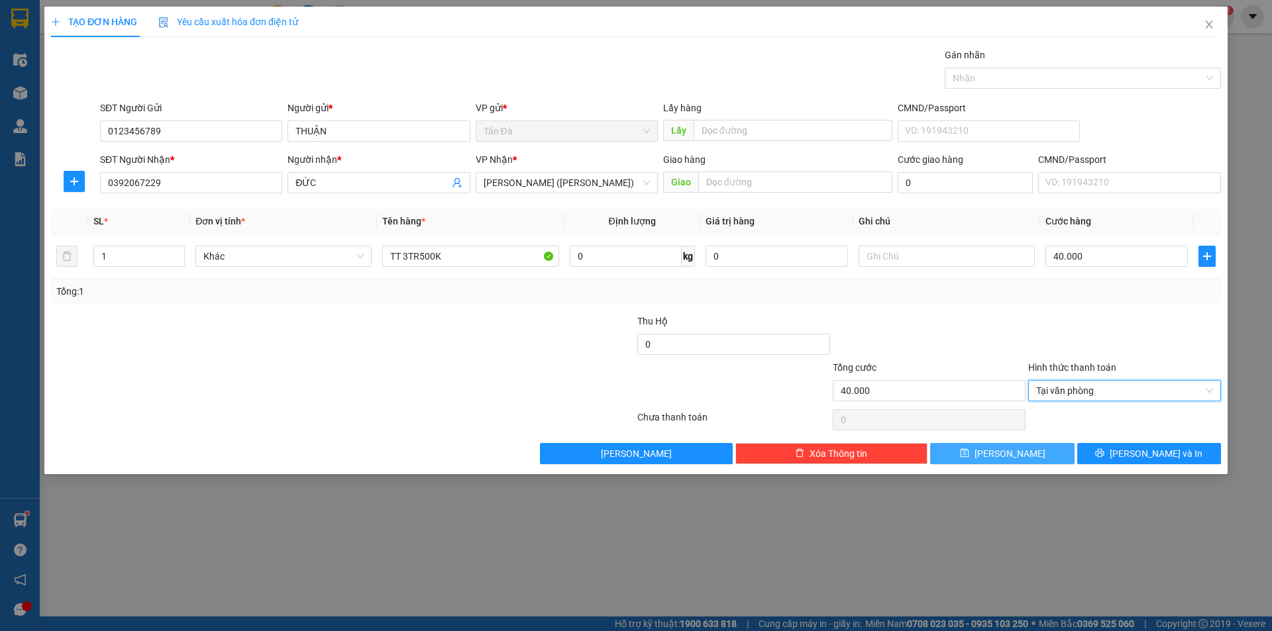
drag, startPoint x: 1046, startPoint y: 462, endPoint x: 1047, endPoint y: 452, distance: 10.0
click at [1046, 461] on button "[PERSON_NAME]" at bounding box center [1002, 453] width 144 height 21
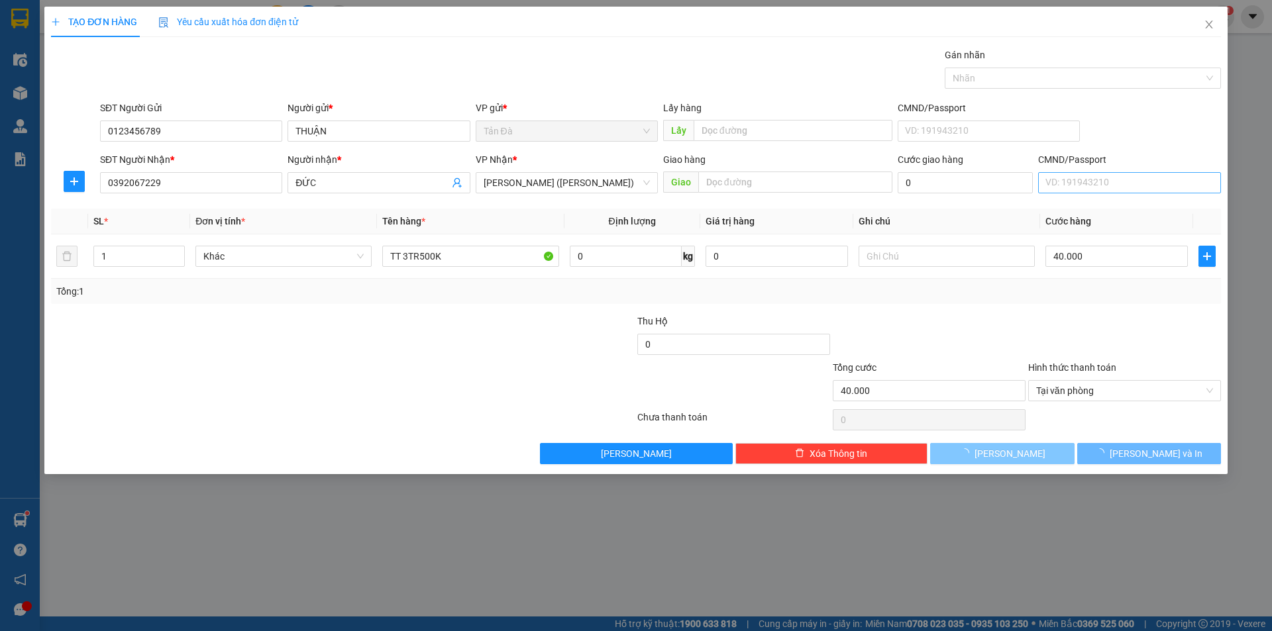
type input "0"
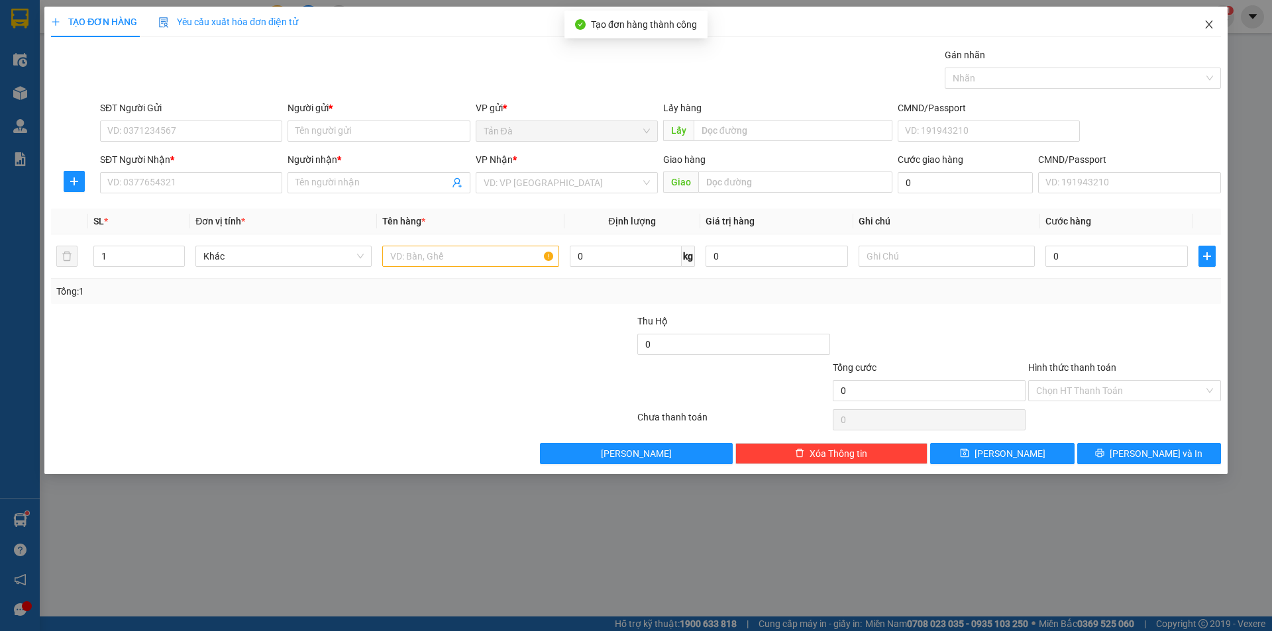
drag, startPoint x: 1214, startPoint y: 22, endPoint x: 1206, endPoint y: 30, distance: 11.2
click at [1206, 30] on icon "close" at bounding box center [1209, 24] width 11 height 11
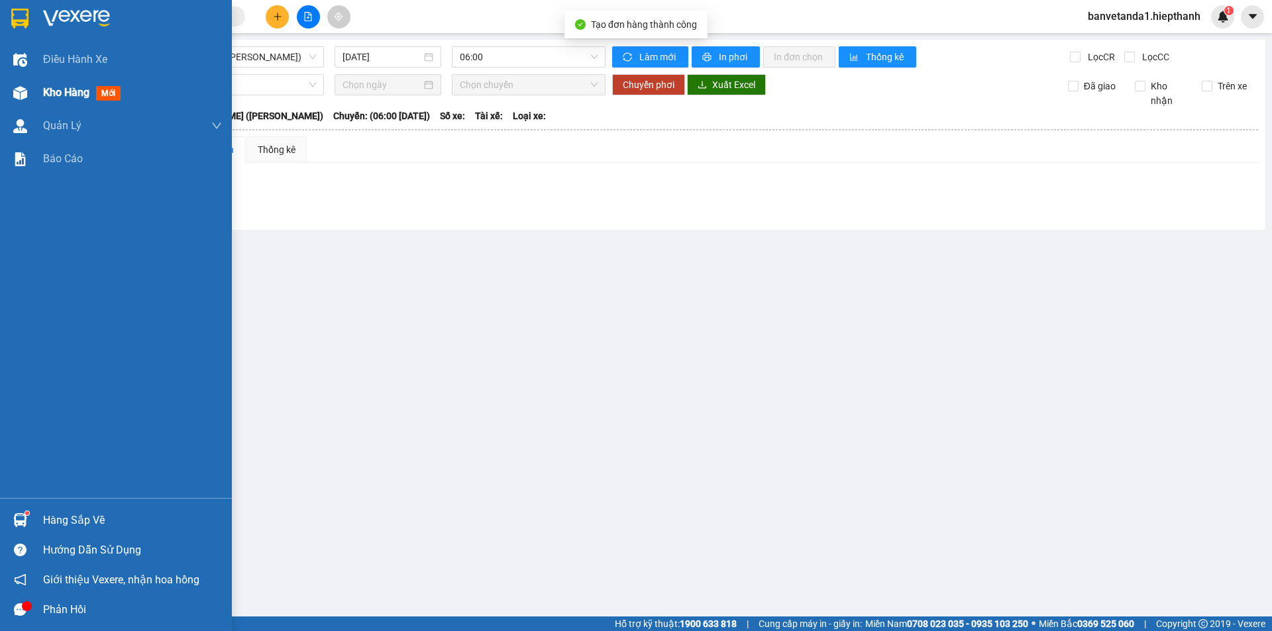
click at [57, 96] on span "Kho hàng" at bounding box center [66, 92] width 46 height 13
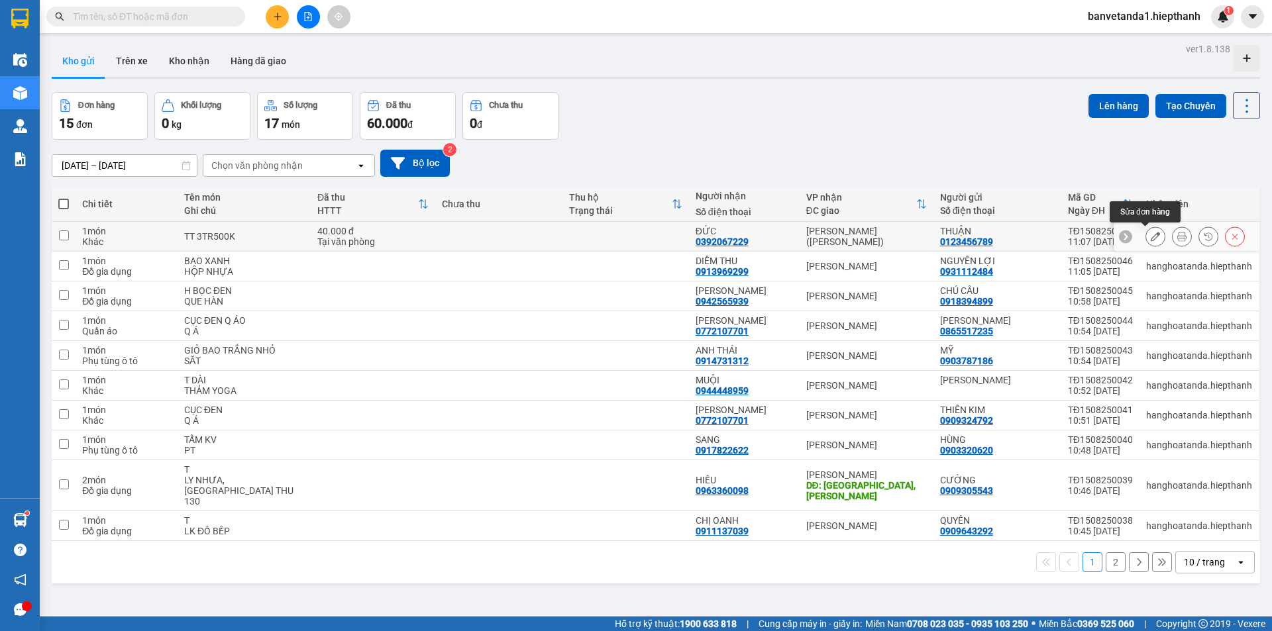
click at [1151, 234] on icon at bounding box center [1155, 236] width 9 height 9
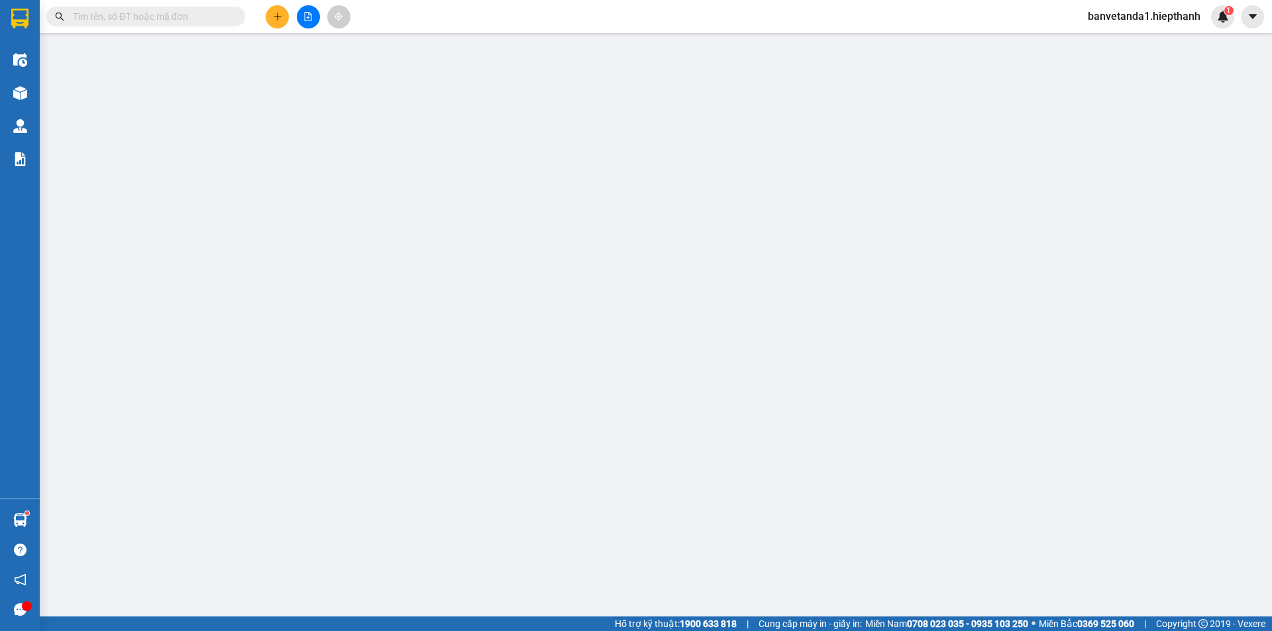
type input "0123456789"
type input "0392067229"
type input "40.000"
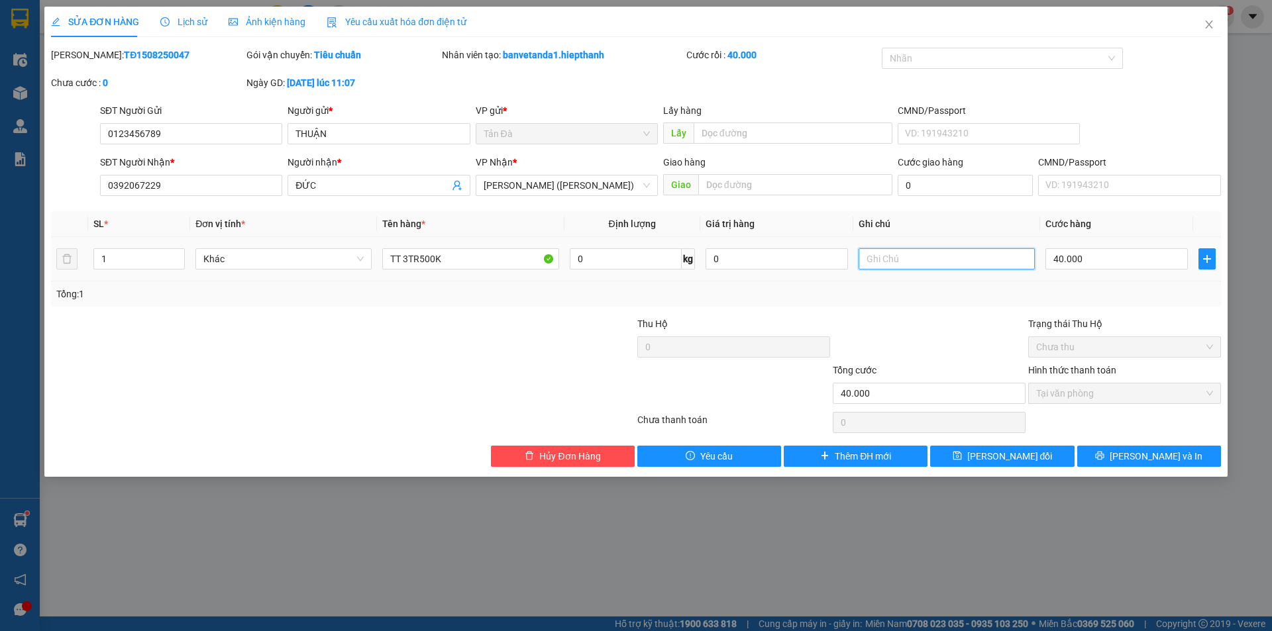
click at [879, 266] on input "text" at bounding box center [947, 258] width 176 height 21
type input "GỬI XE 12H"
click at [982, 327] on div at bounding box center [929, 340] width 195 height 46
click at [1010, 461] on span "[PERSON_NAME] đổi" at bounding box center [1009, 456] width 85 height 15
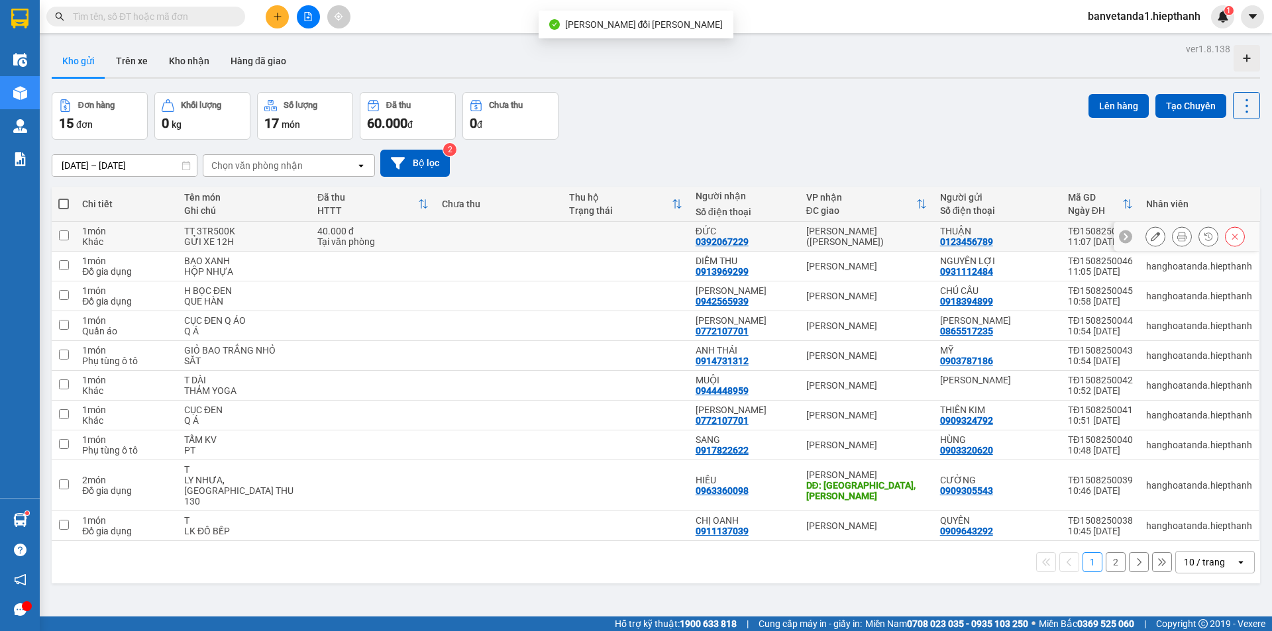
click at [59, 237] on input "checkbox" at bounding box center [64, 236] width 10 height 10
checkbox input "true"
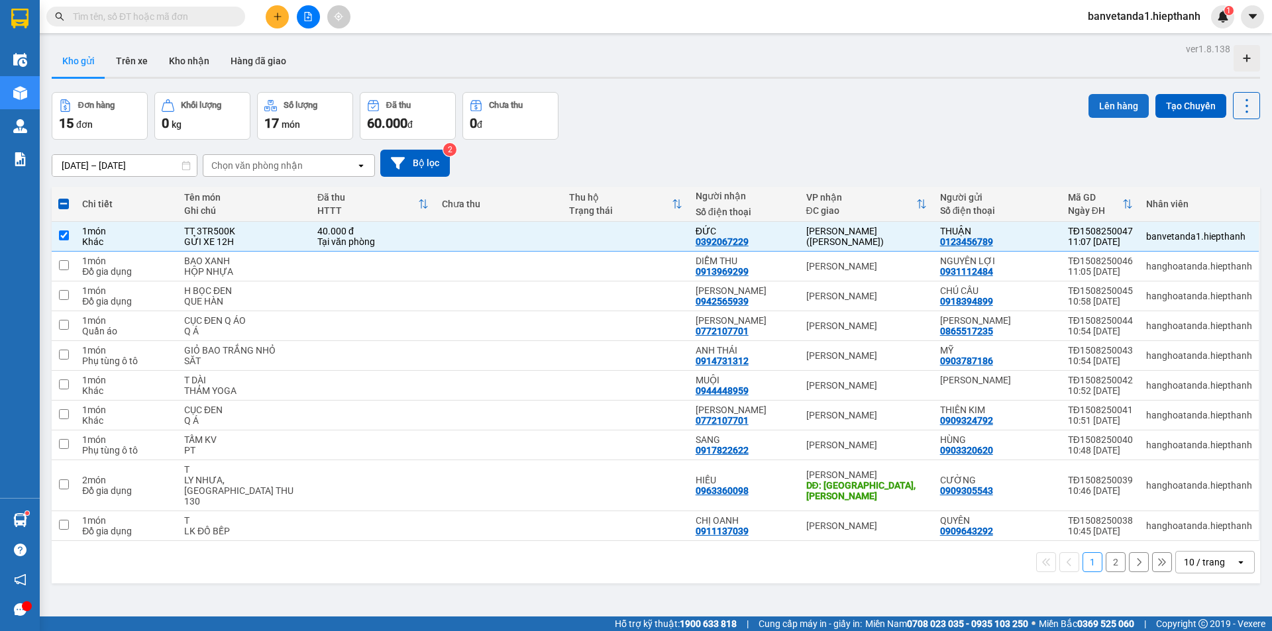
click at [1119, 106] on button "Lên hàng" at bounding box center [1119, 106] width 60 height 24
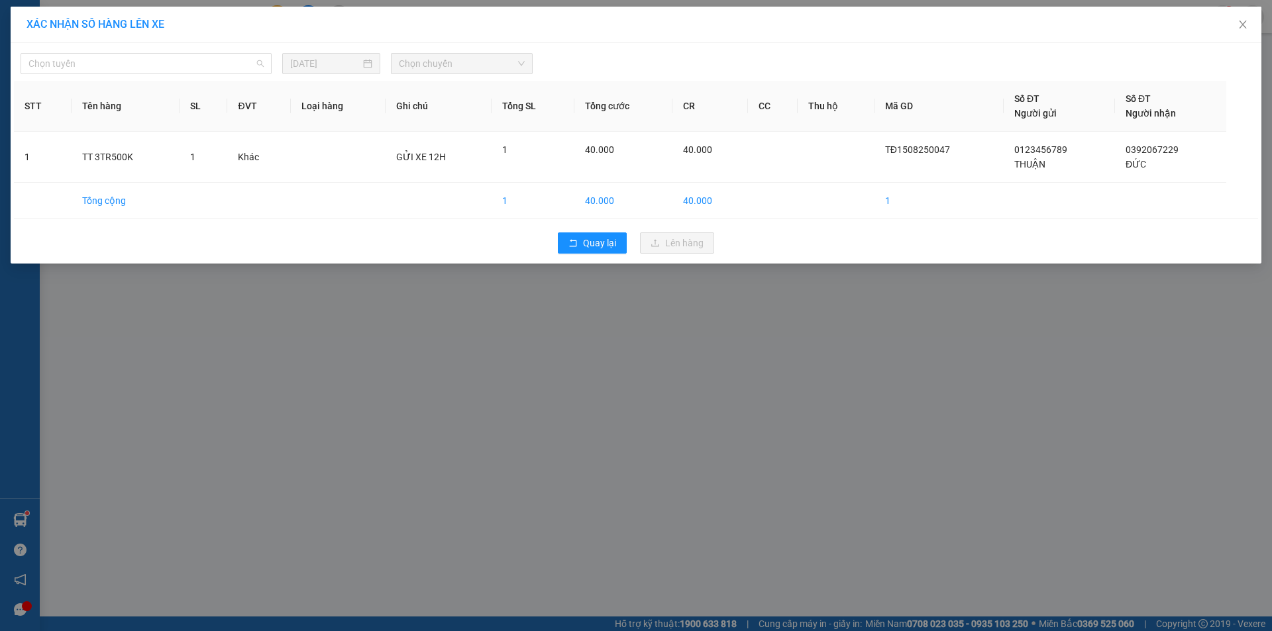
drag, startPoint x: 105, startPoint y: 62, endPoint x: 101, endPoint y: 96, distance: 34.0
click at [101, 84] on body "Kết quả [PERSON_NAME] ( 96 ) Bộ lọc Mã ĐH Trạng thái Món hàng Thu hộ Tổng [PERS…" at bounding box center [636, 315] width 1272 height 631
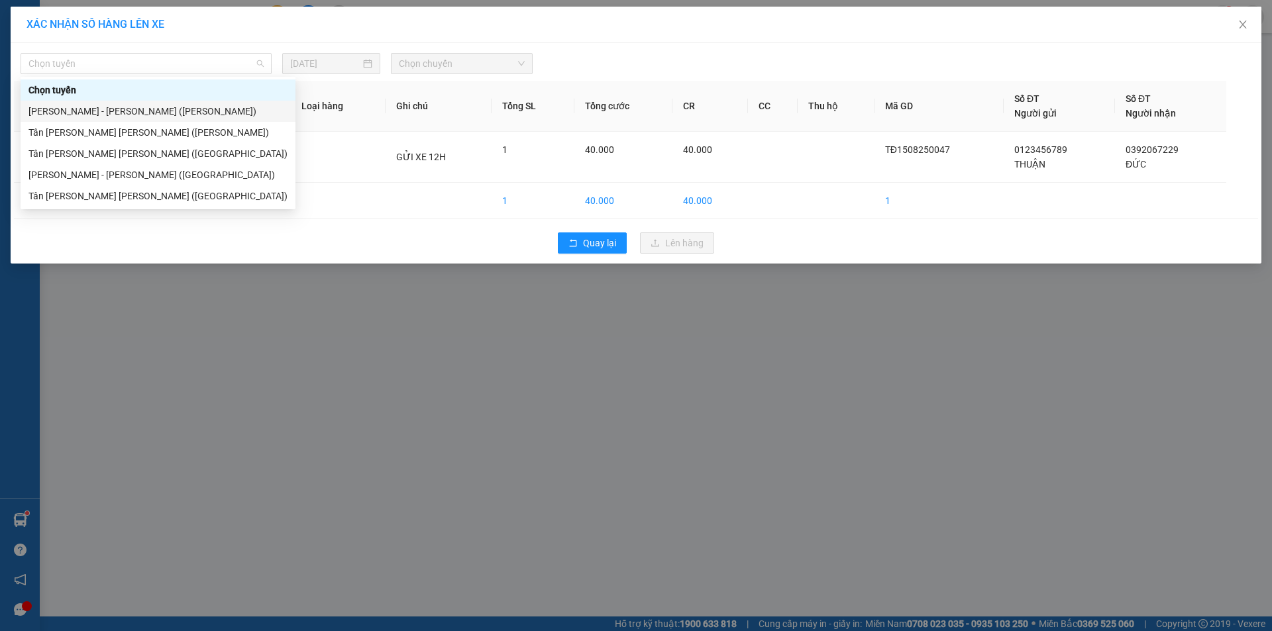
click at [97, 119] on div "[PERSON_NAME] - [PERSON_NAME] ([PERSON_NAME])" at bounding box center [158, 111] width 275 height 21
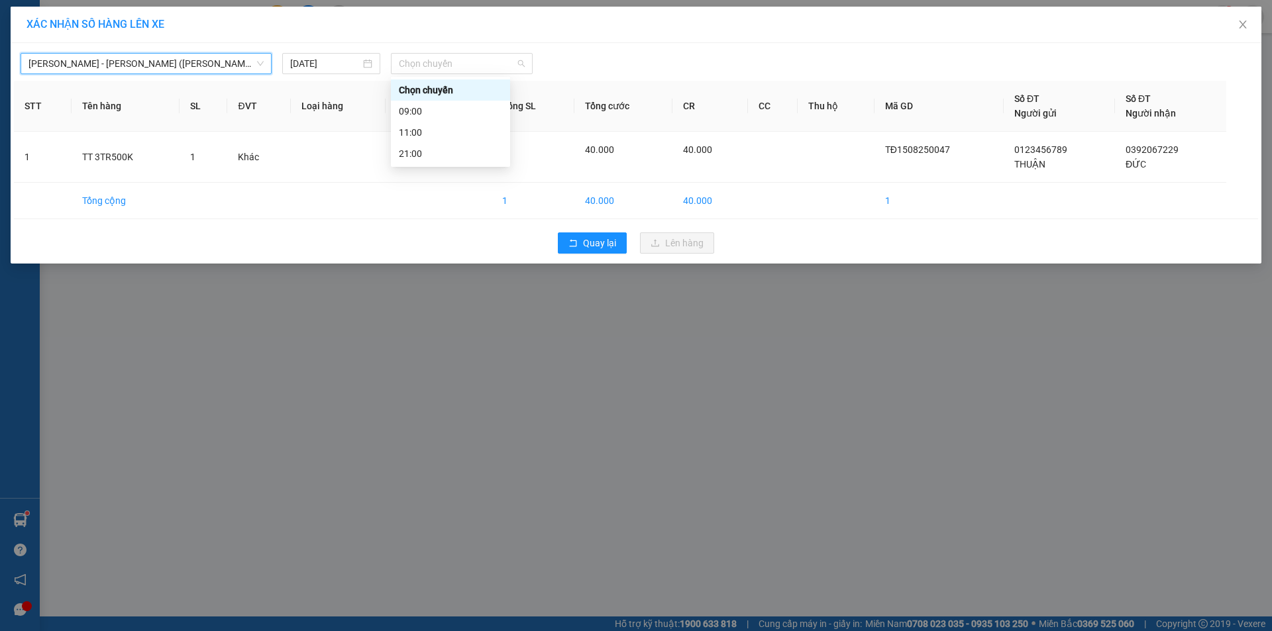
drag, startPoint x: 440, startPoint y: 68, endPoint x: 437, endPoint y: 107, distance: 39.2
click at [440, 70] on span "Chọn chuyến" at bounding box center [462, 64] width 126 height 20
click at [437, 152] on div "21:00" at bounding box center [450, 153] width 103 height 15
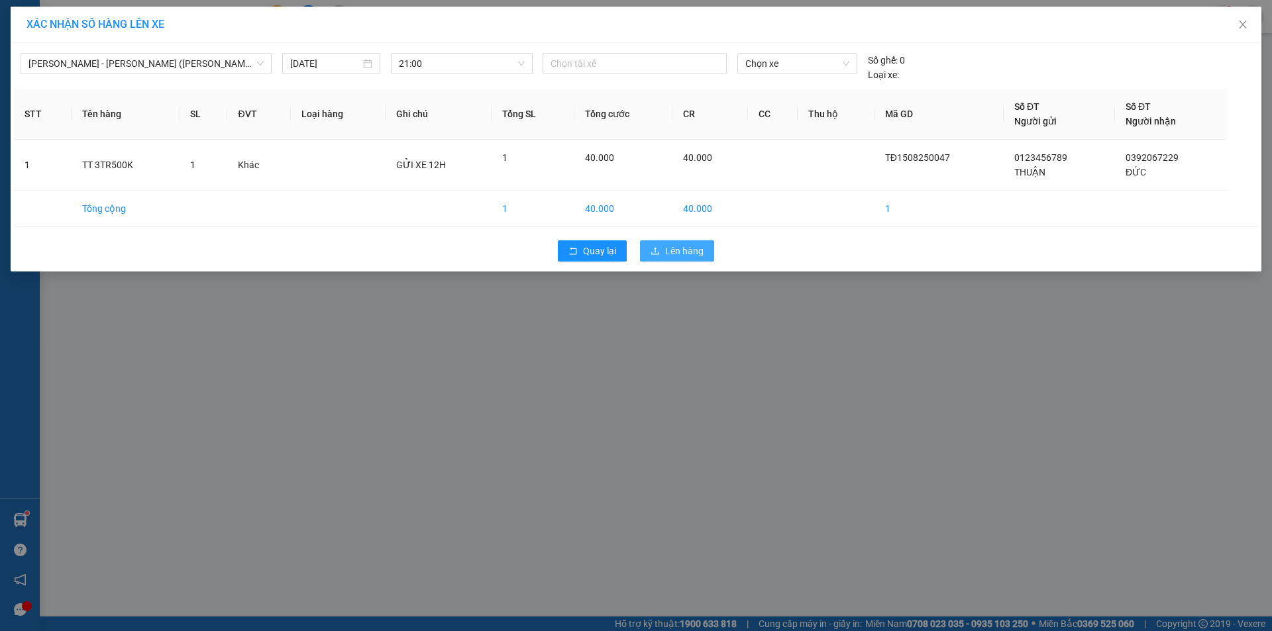
click at [663, 250] on button "Lên hàng" at bounding box center [677, 251] width 74 height 21
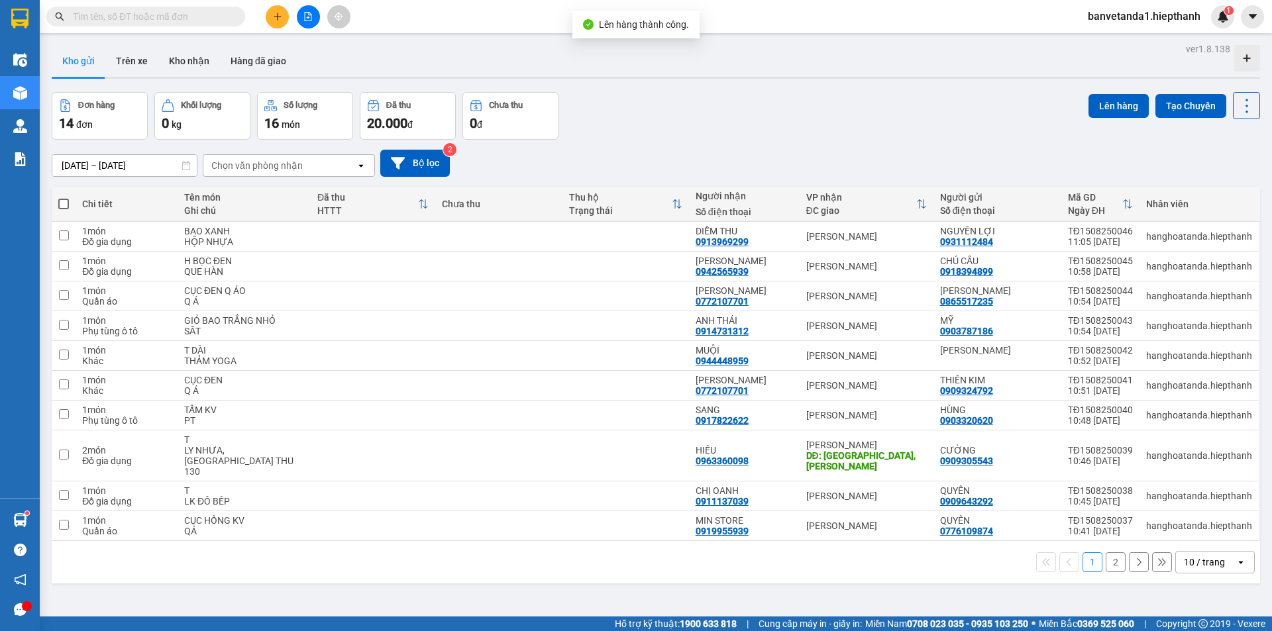
click at [305, 21] on icon "file-add" at bounding box center [308, 16] width 7 height 9
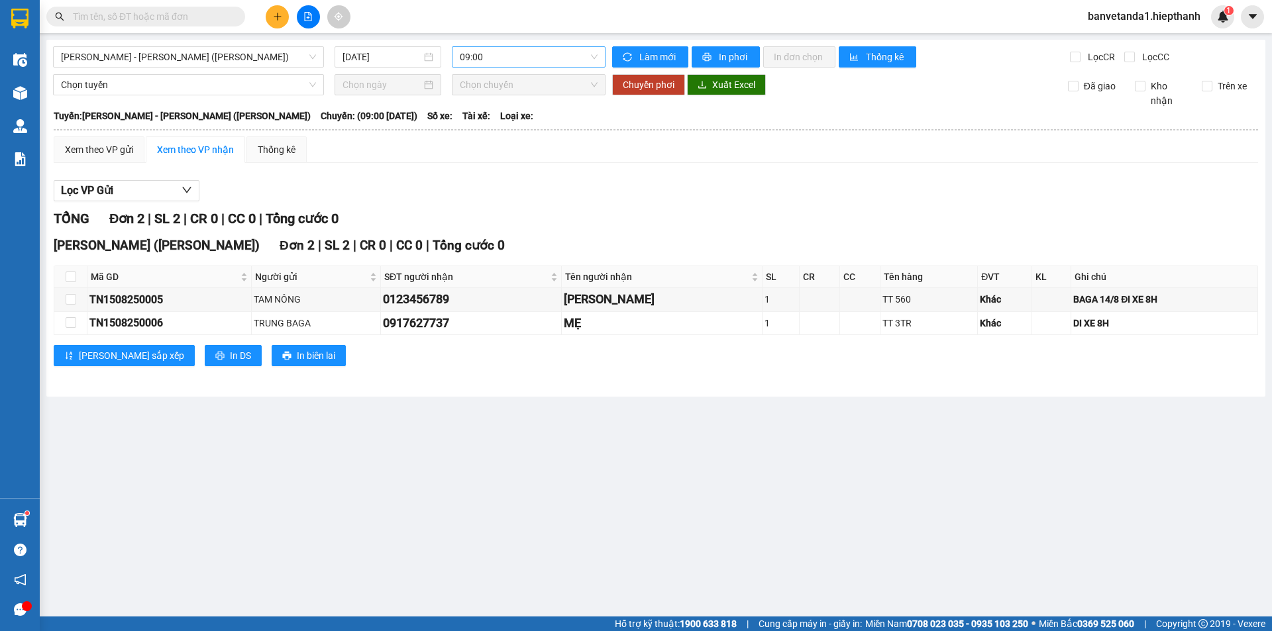
click at [510, 64] on span "09:00" at bounding box center [529, 57] width 138 height 20
click at [492, 150] on div "21:00" at bounding box center [511, 147] width 103 height 15
